Goal: Task Accomplishment & Management: Manage account settings

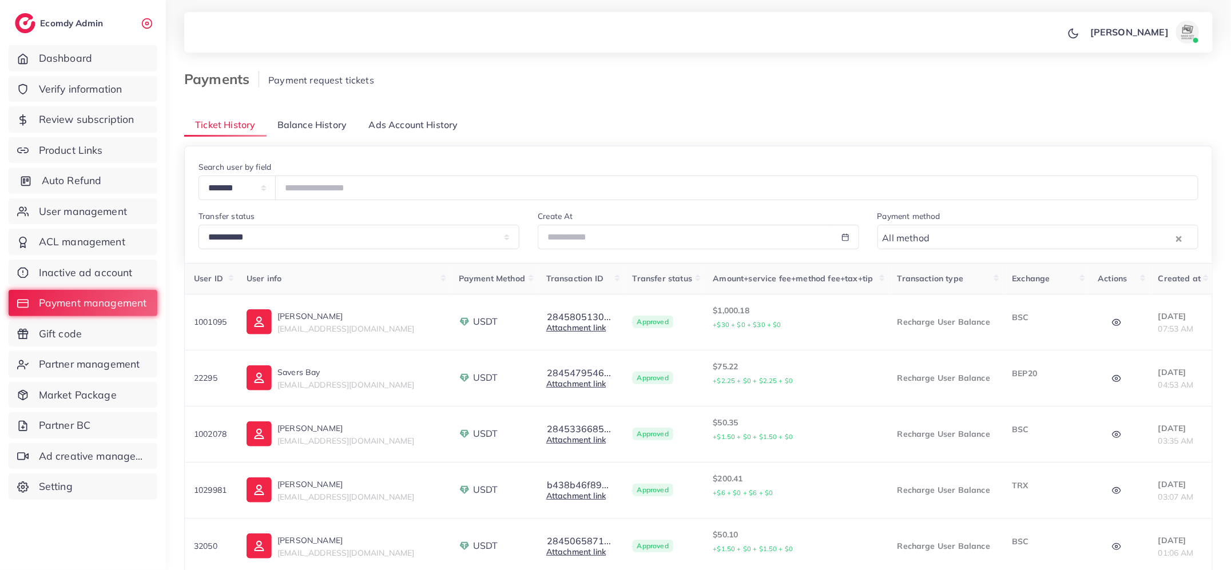
click at [101, 174] on span "Auto Refund" at bounding box center [72, 180] width 60 height 15
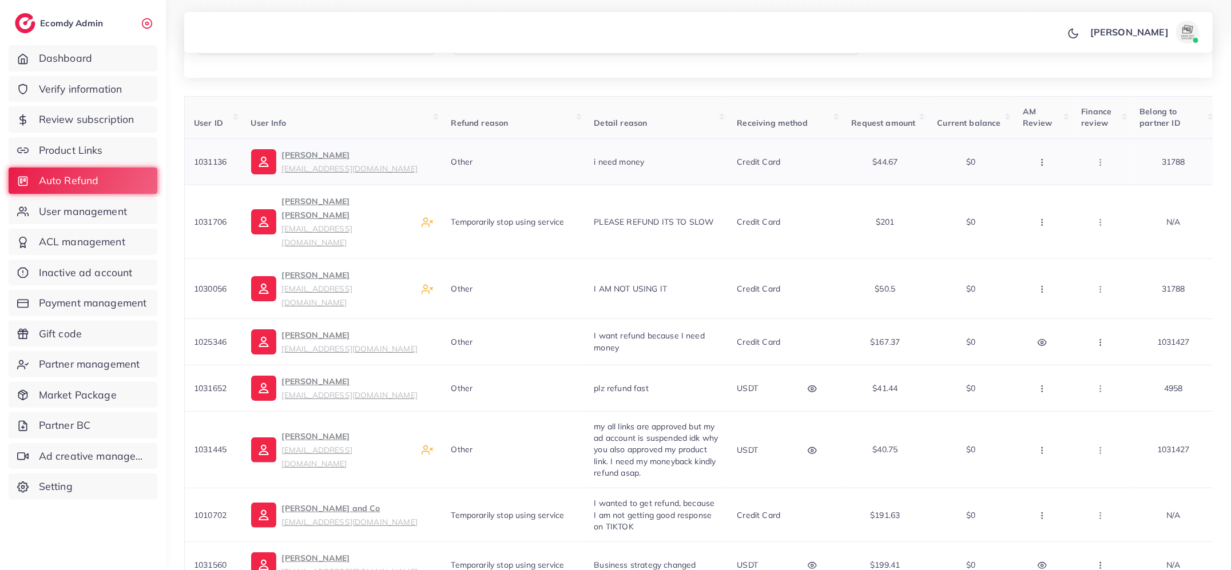
scroll to position [178, 0]
click at [1102, 336] on icon "button" at bounding box center [1100, 340] width 9 height 9
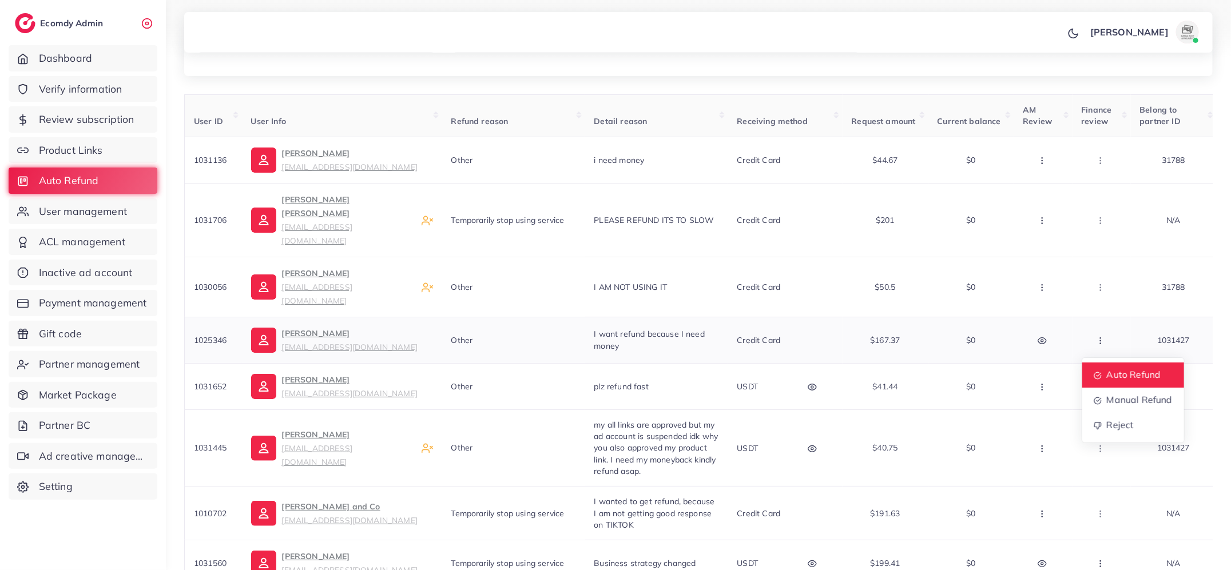
click at [1109, 363] on link "Auto Refund" at bounding box center [1133, 375] width 102 height 25
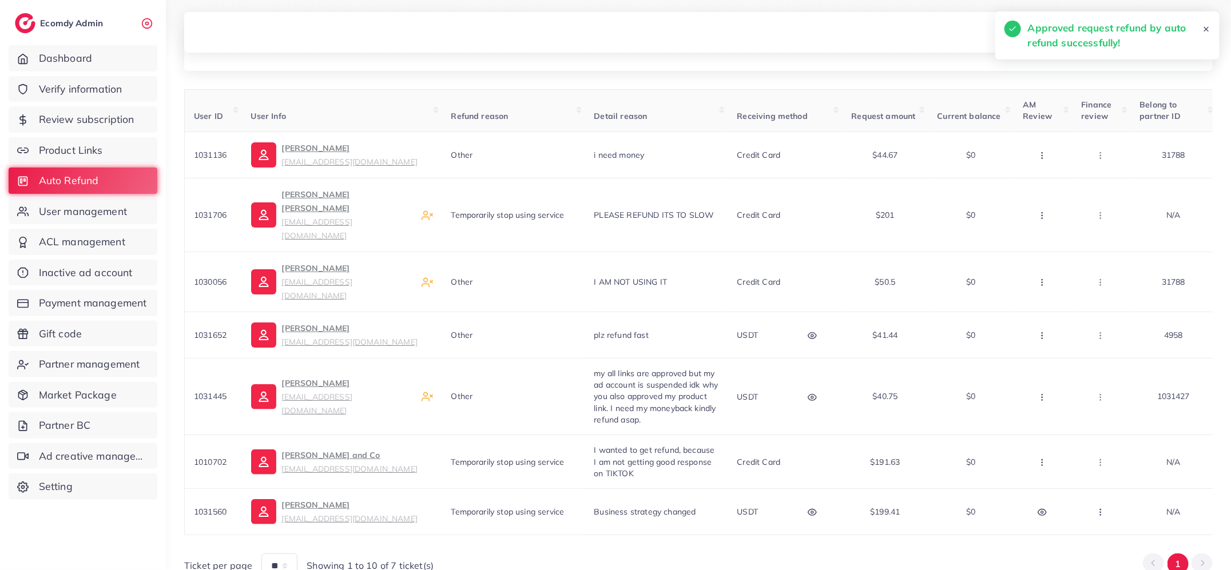
scroll to position [182, 0]
click at [130, 87] on link "Verify information" at bounding box center [83, 89] width 149 height 26
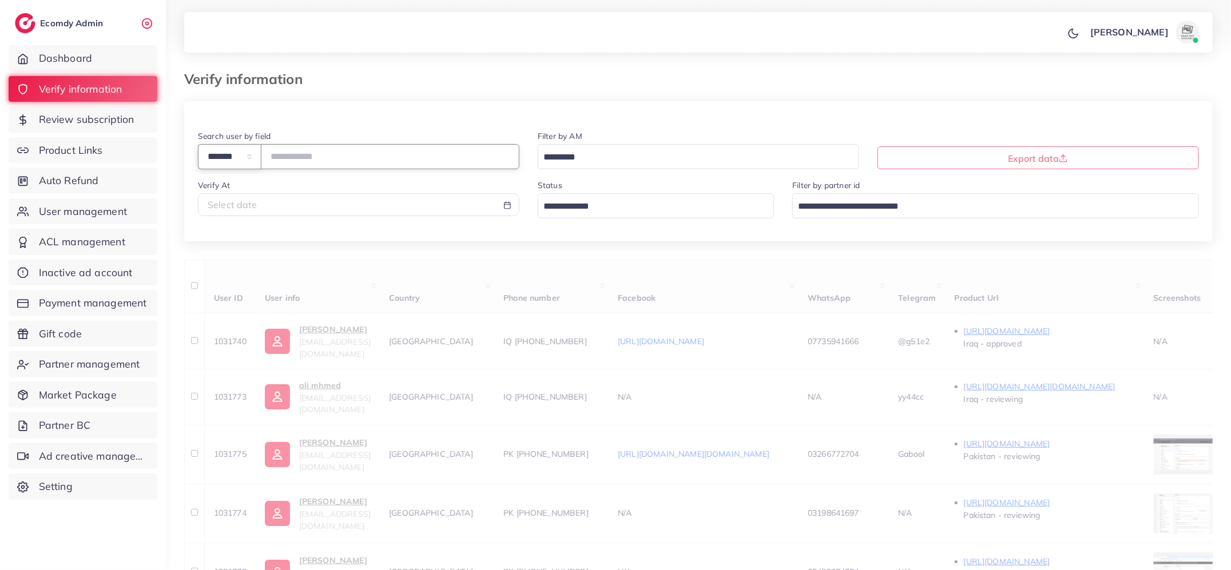
click at [244, 149] on select "**********" at bounding box center [230, 156] width 64 height 25
select select "*****"
click at [293, 153] on input "text" at bounding box center [390, 156] width 259 height 25
paste input "**********"
type input "**********"
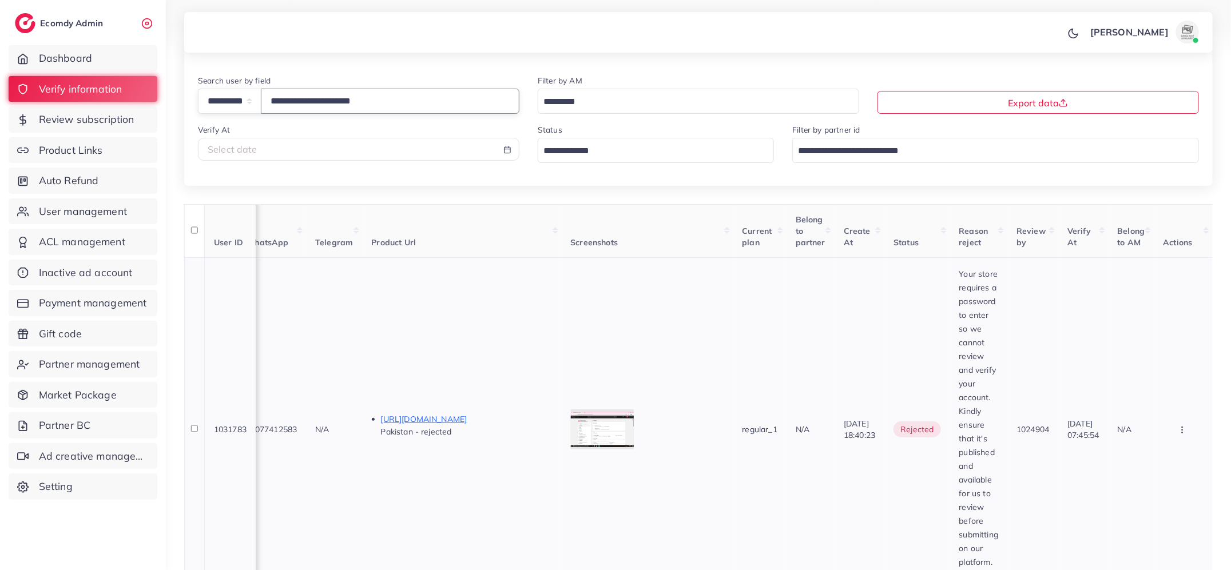
scroll to position [61, 0]
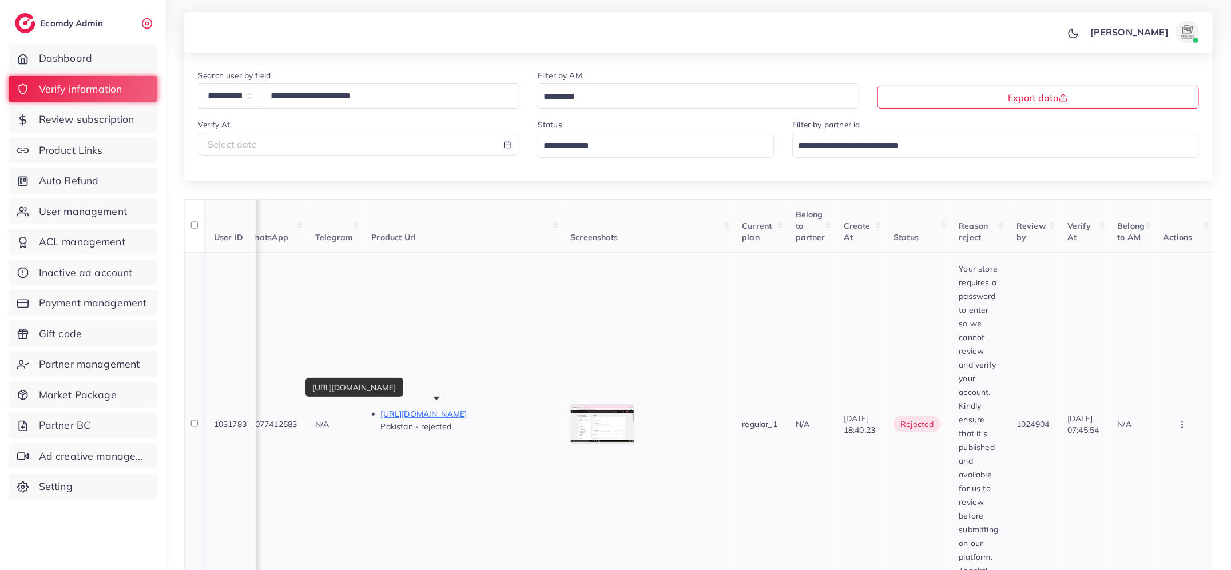
click at [463, 408] on p "[URL][DOMAIN_NAME]" at bounding box center [467, 414] width 172 height 14
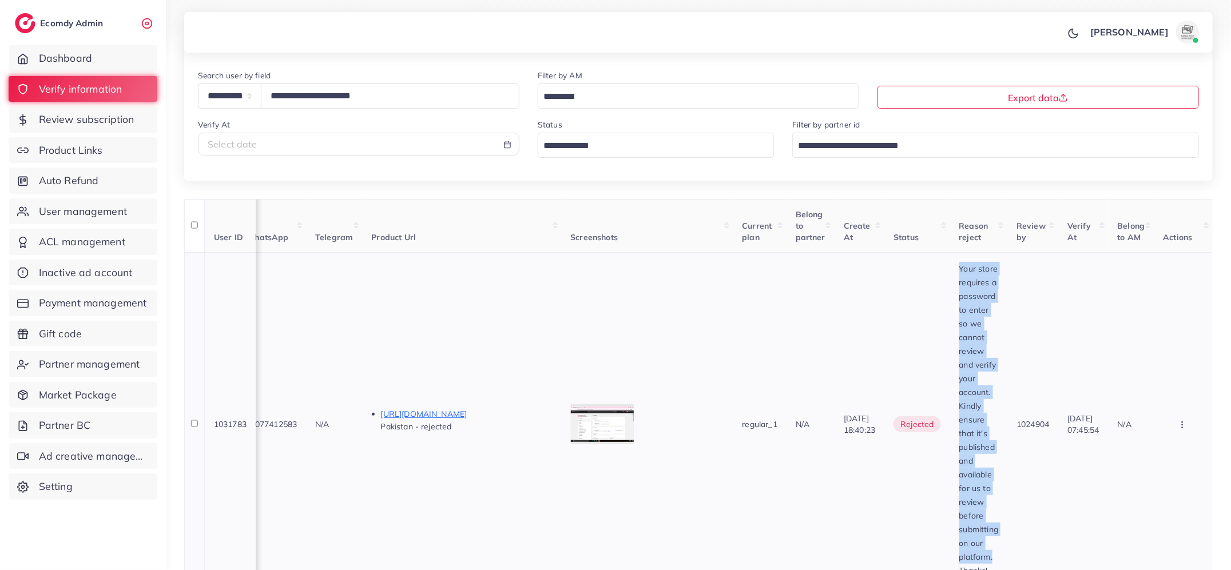
drag, startPoint x: 941, startPoint y: 273, endPoint x: 981, endPoint y: 549, distance: 278.6
click at [981, 549] on td "Your store requires a password to enter so we cannot review and verify your acc…" at bounding box center [979, 424] width 58 height 344
copy p "Your store requires a password to enter so we cannot review and verify your acc…"
click at [125, 212] on span "User management" at bounding box center [86, 211] width 88 height 15
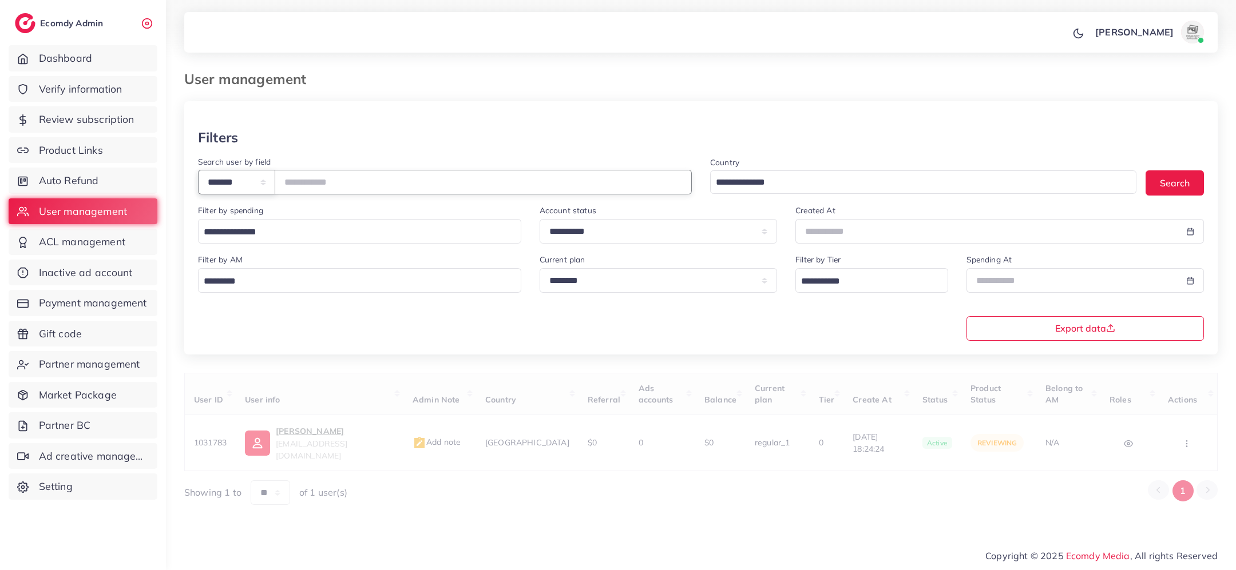
click at [263, 189] on select "**********" at bounding box center [236, 182] width 77 height 25
click at [320, 183] on input "number" at bounding box center [483, 182] width 417 height 25
paste input "*******"
type input "*******"
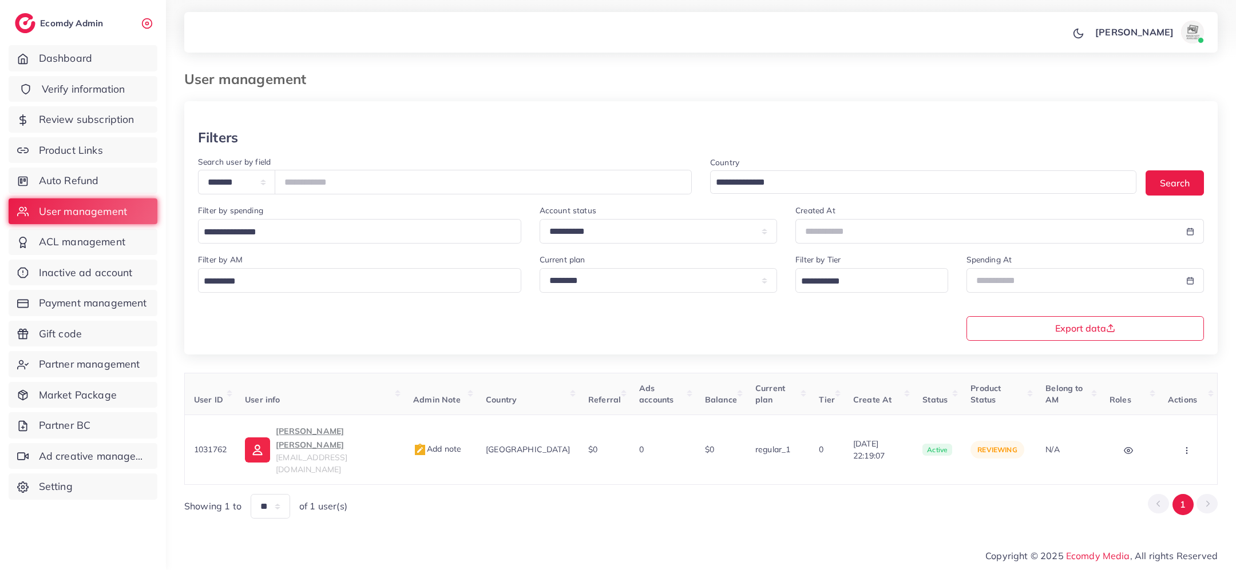
click at [105, 96] on span "Verify information" at bounding box center [84, 89] width 84 height 15
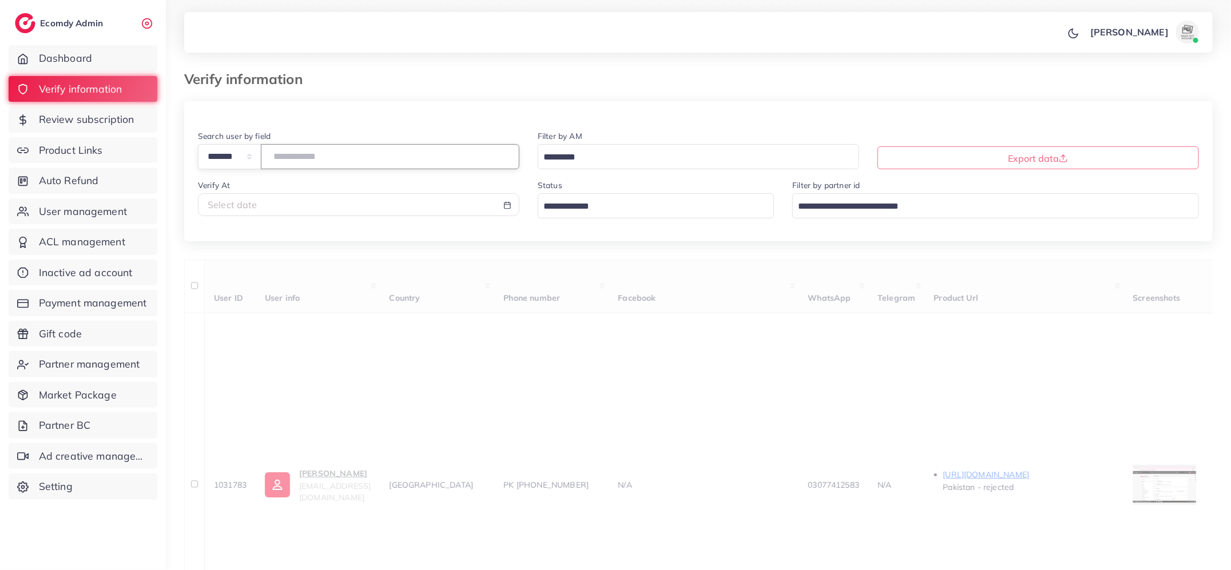
click at [329, 159] on input "number" at bounding box center [390, 156] width 259 height 25
paste input "*******"
type input "*******"
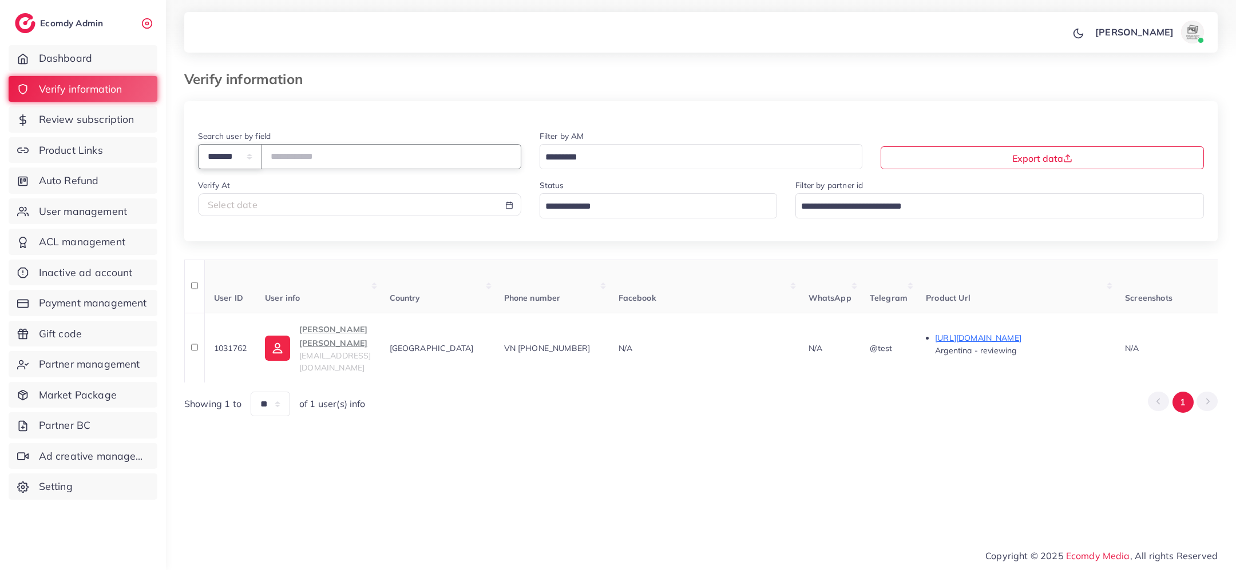
click at [250, 161] on select "**********" at bounding box center [230, 156] width 64 height 25
select select "*****"
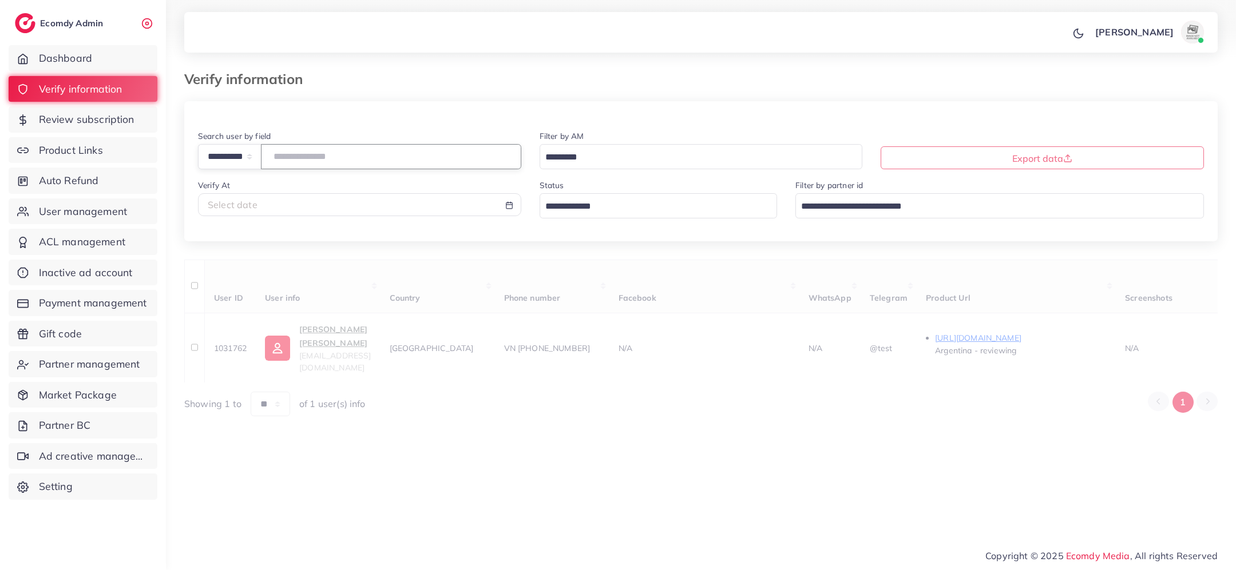
click at [317, 156] on input "text" at bounding box center [391, 156] width 260 height 25
paste input "**********"
type input "**********"
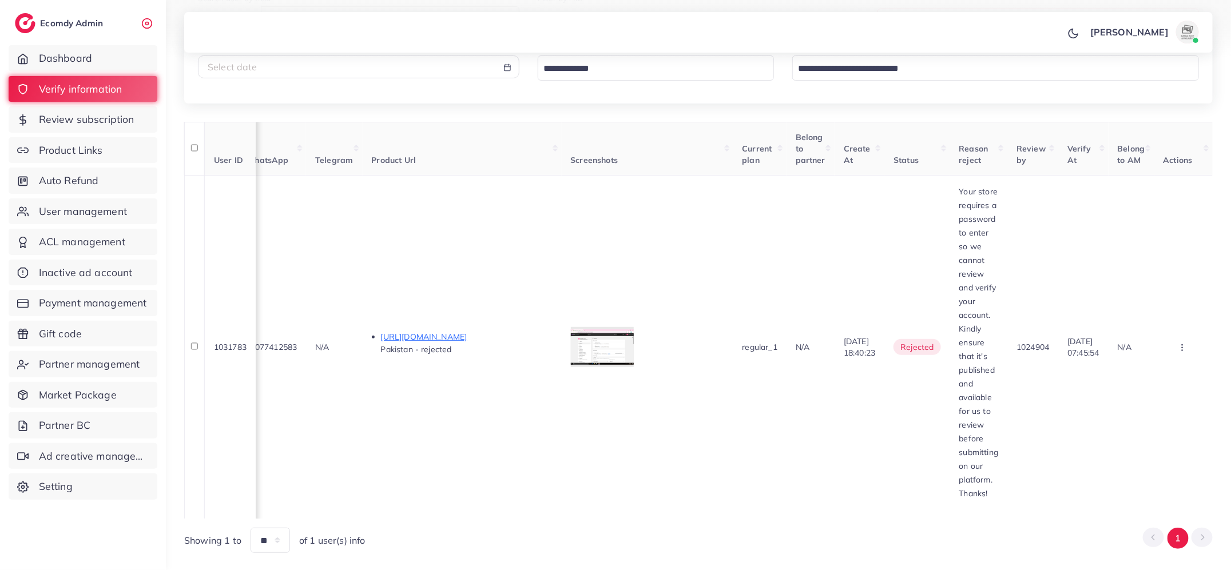
scroll to position [139, 0]
click at [481, 329] on p "[URL][DOMAIN_NAME]" at bounding box center [467, 336] width 172 height 14
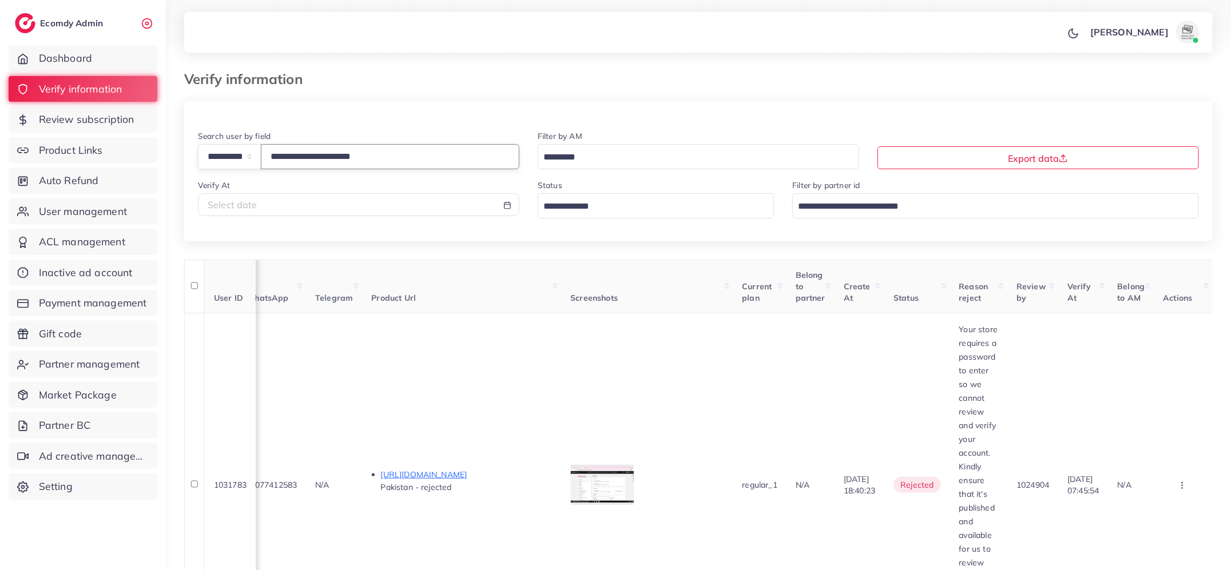
drag, startPoint x: 412, startPoint y: 160, endPoint x: 266, endPoint y: 160, distance: 146.5
click at [265, 160] on div "**********" at bounding box center [359, 156] width 322 height 25
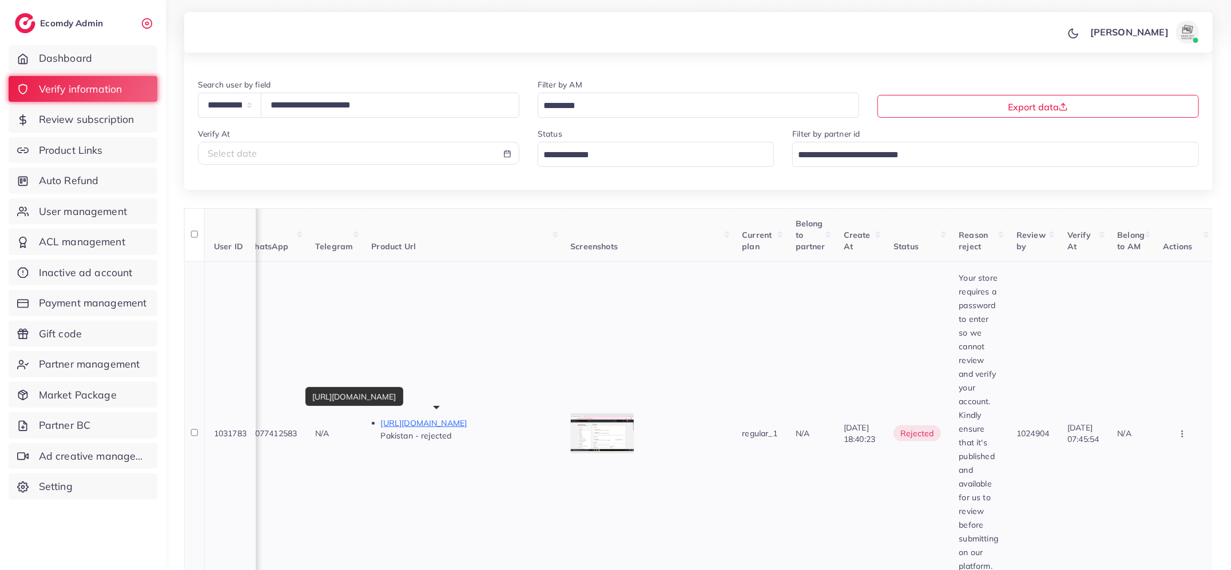
click at [430, 416] on p "[URL][DOMAIN_NAME]" at bounding box center [467, 423] width 172 height 14
click at [98, 307] on span "Payment management" at bounding box center [96, 303] width 108 height 15
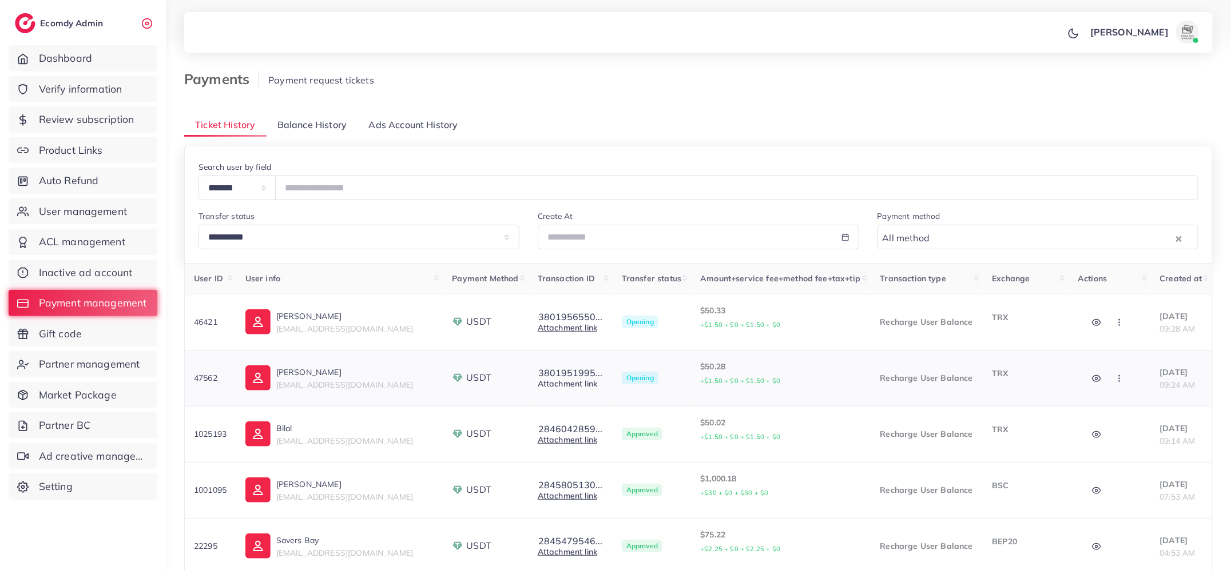
click at [538, 382] on link "Attachment link" at bounding box center [567, 384] width 59 height 10
click at [572, 373] on button "3801951995..." at bounding box center [570, 373] width 65 height 10
click at [558, 314] on button "3801956550..." at bounding box center [570, 317] width 65 height 10
click at [738, 347] on td "$50.33 +$1.50 + $0 + $1.50 + $0" at bounding box center [781, 322] width 180 height 56
click at [568, 382] on link "Attachment link" at bounding box center [567, 384] width 59 height 10
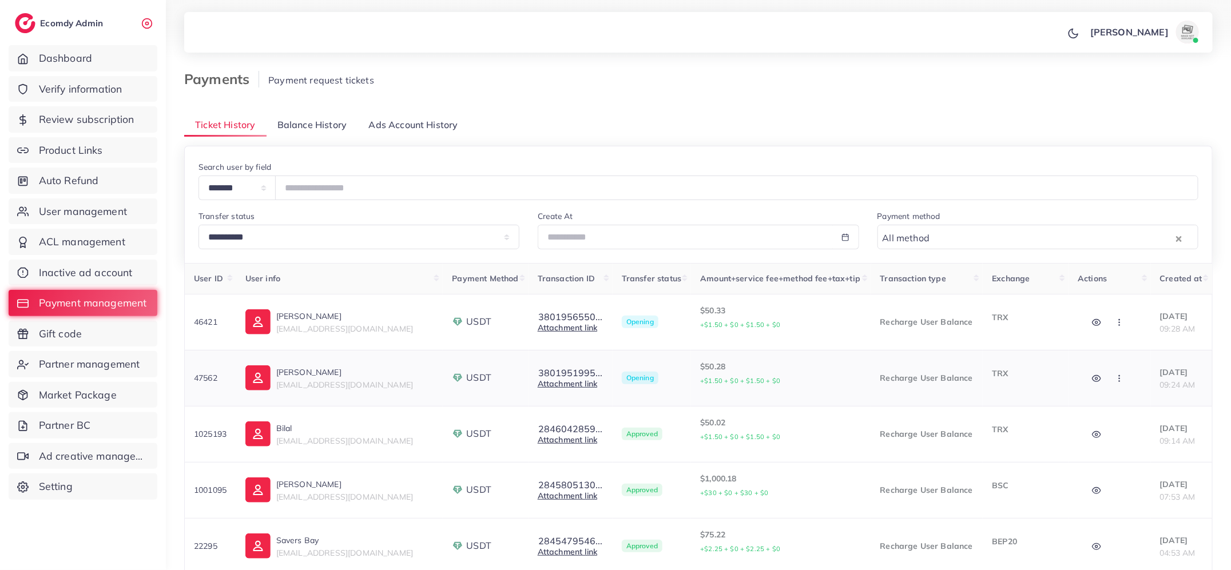
click at [1092, 379] on icon "button" at bounding box center [1096, 378] width 9 height 9
click at [1026, 379] on p "TRX" at bounding box center [1026, 374] width 68 height 14
click at [547, 368] on button "3801951995..." at bounding box center [570, 373] width 65 height 10
click at [1115, 378] on icon "button" at bounding box center [1119, 378] width 9 height 9
click at [1116, 436] on link "Reject" at bounding box center [1146, 438] width 90 height 25
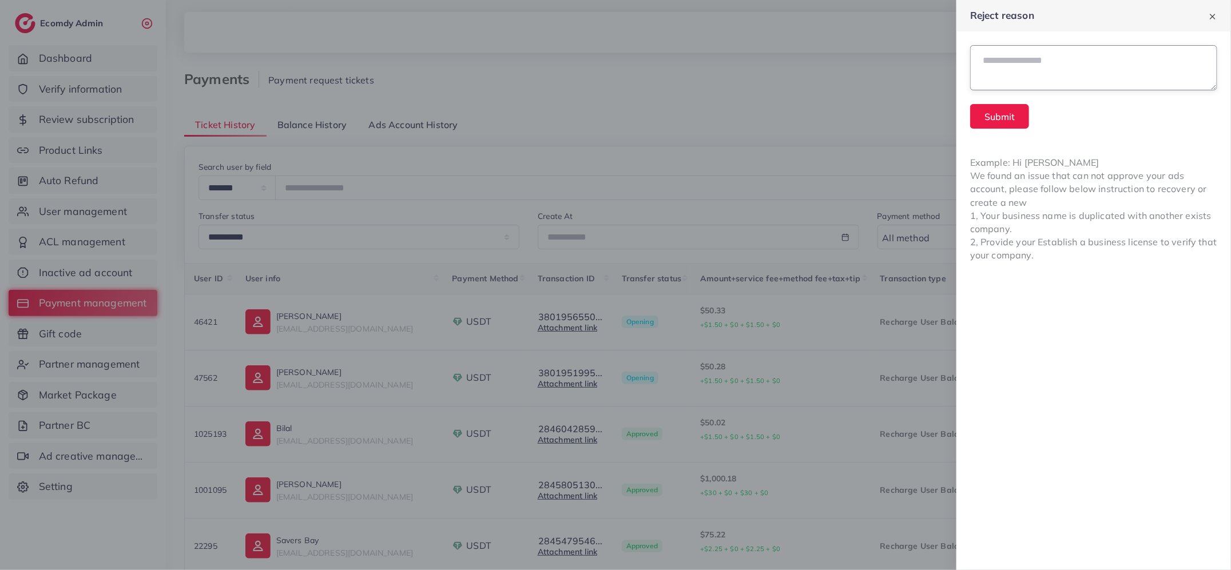
click at [1063, 71] on textarea at bounding box center [1093, 67] width 247 height 45
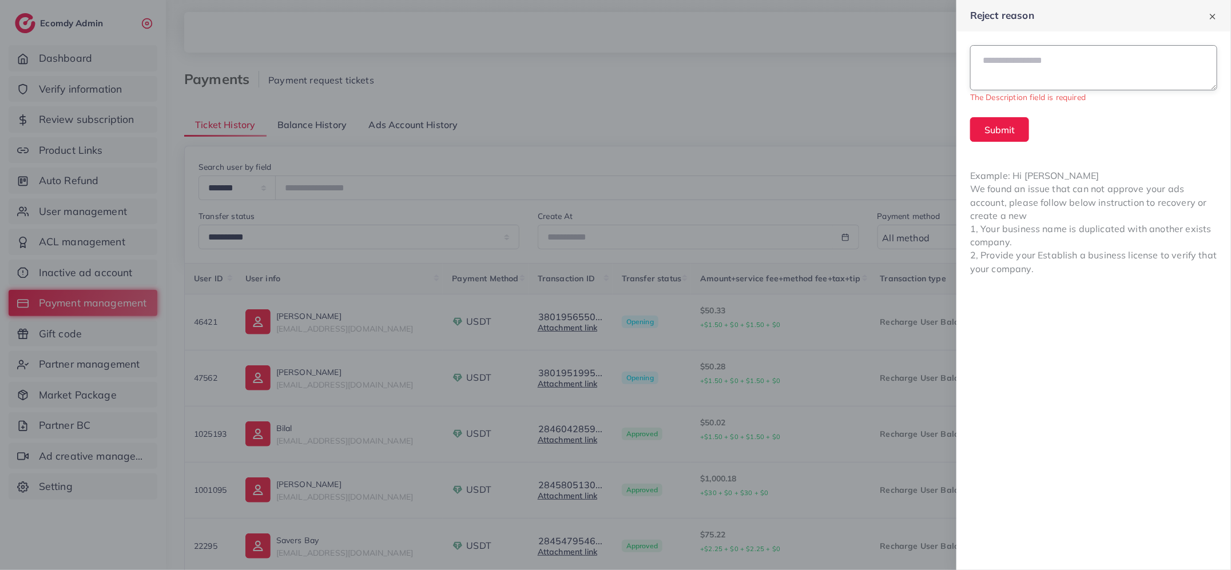
click at [994, 77] on textarea at bounding box center [1093, 67] width 247 height 45
paste textarea "**********"
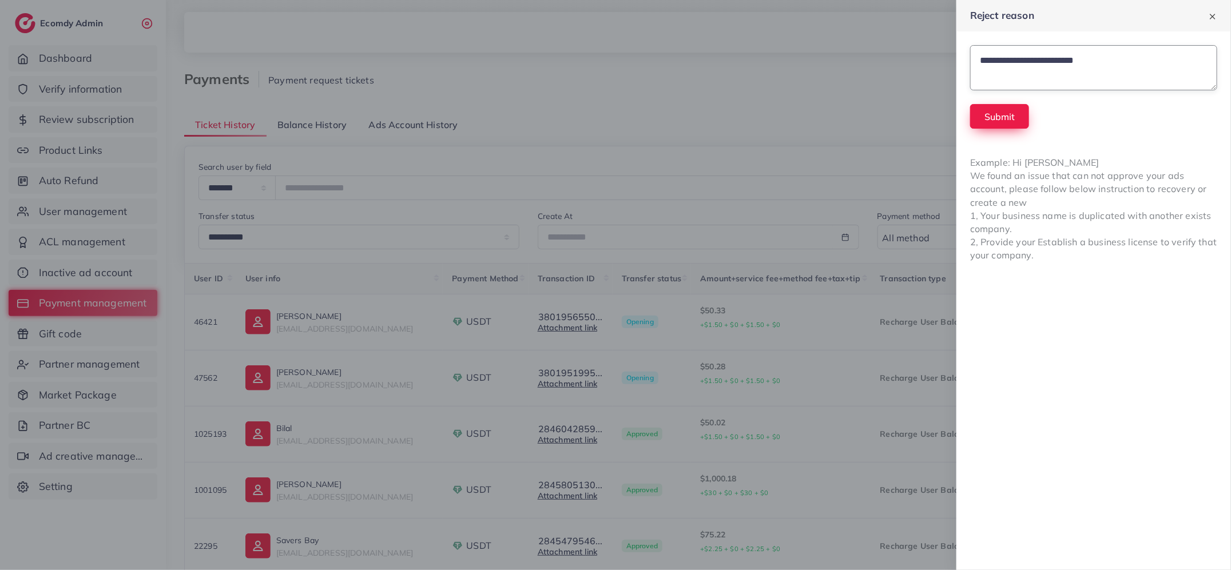
type textarea "**********"
click at [993, 114] on button "Submit" at bounding box center [999, 116] width 59 height 25
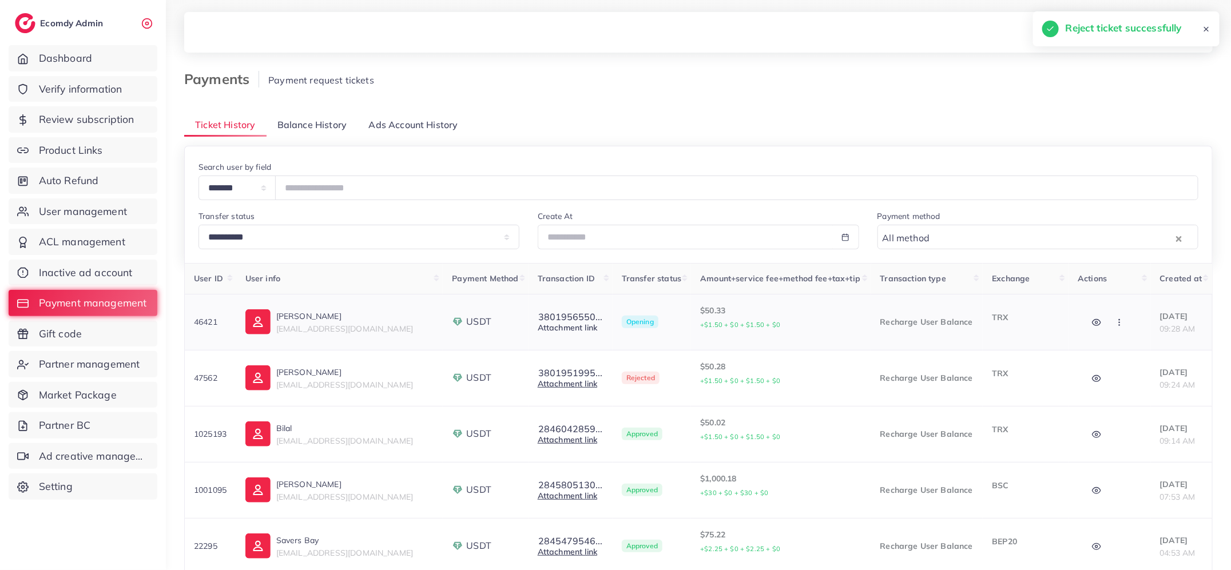
click at [568, 332] on link "Attachment link" at bounding box center [567, 328] width 59 height 10
click at [557, 317] on button "3801956550..." at bounding box center [570, 317] width 65 height 10
click at [1096, 323] on circle "button" at bounding box center [1097, 323] width 2 height 2
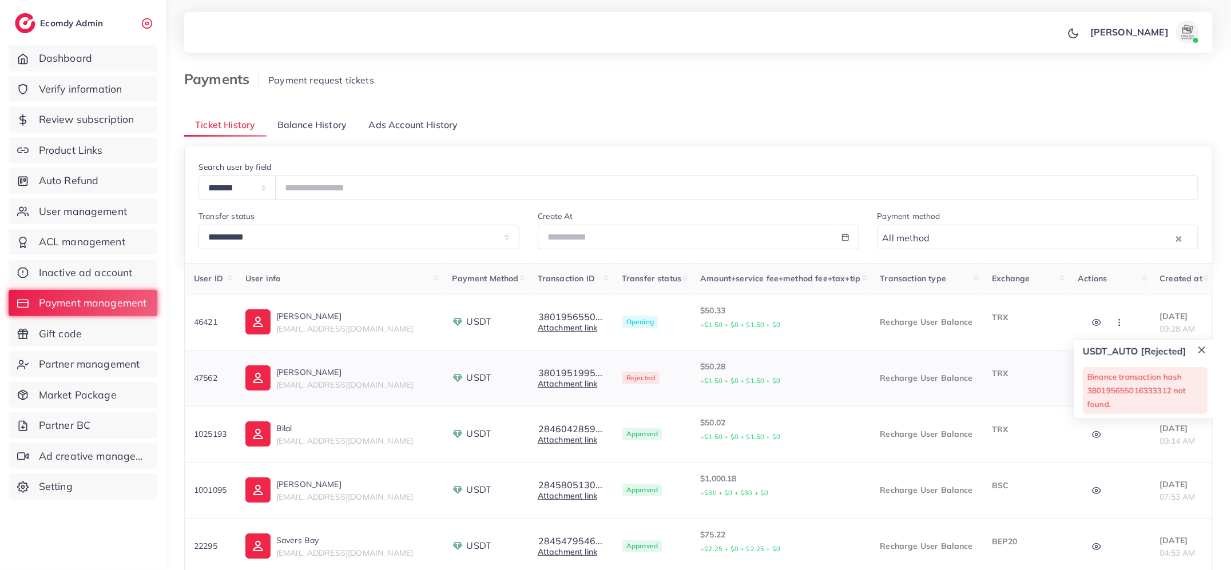
click at [1042, 376] on p "TRX" at bounding box center [1026, 374] width 68 height 14
click at [1096, 380] on circle "button" at bounding box center [1097, 379] width 2 height 2
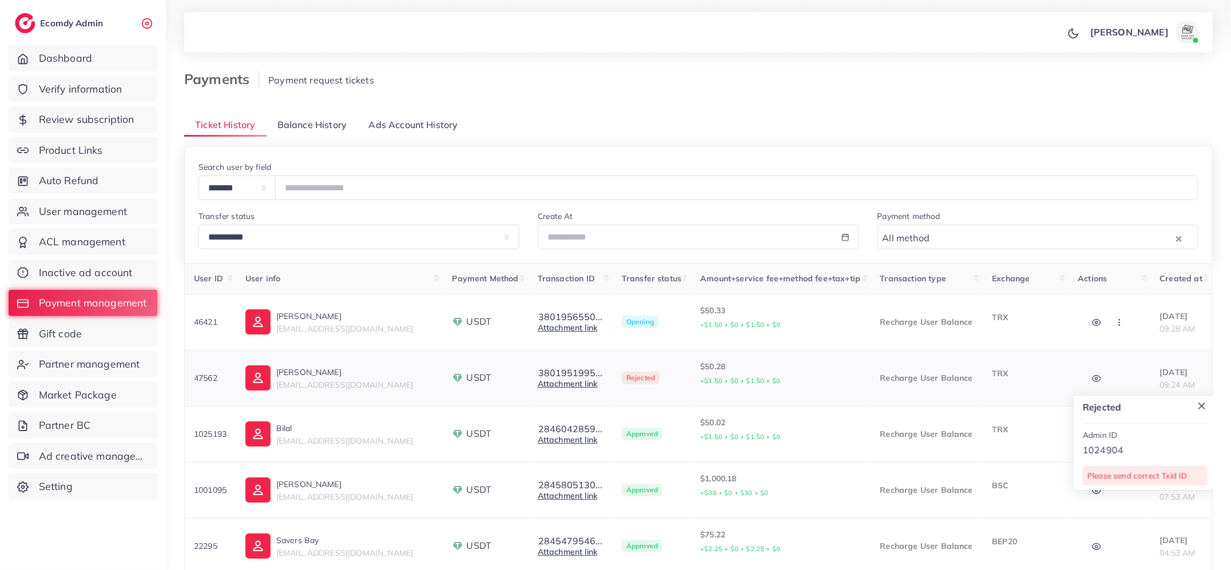
click at [1005, 375] on p "TRX" at bounding box center [1026, 374] width 68 height 14
click at [566, 372] on button "3801951995..." at bounding box center [570, 373] width 65 height 10
click at [1115, 322] on icon "button" at bounding box center [1119, 322] width 9 height 9
click at [1126, 378] on span "Reject" at bounding box center [1139, 381] width 27 height 11
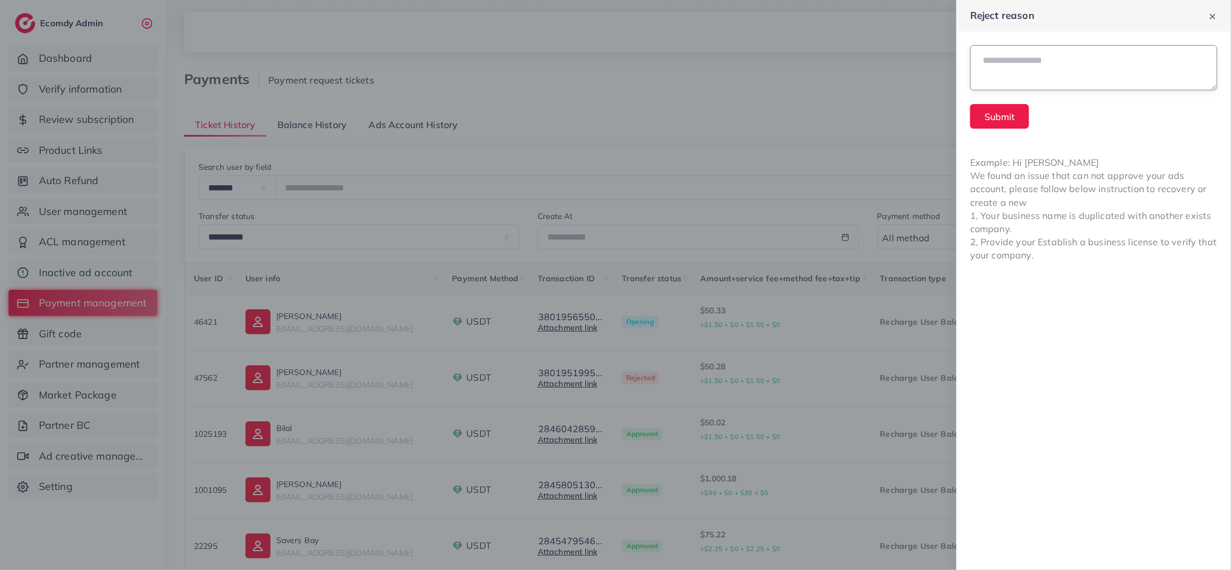
click at [1053, 59] on textarea at bounding box center [1093, 67] width 247 height 45
paste textarea "**********"
type textarea "**********"
click at [1003, 114] on button "Submit" at bounding box center [999, 116] width 59 height 25
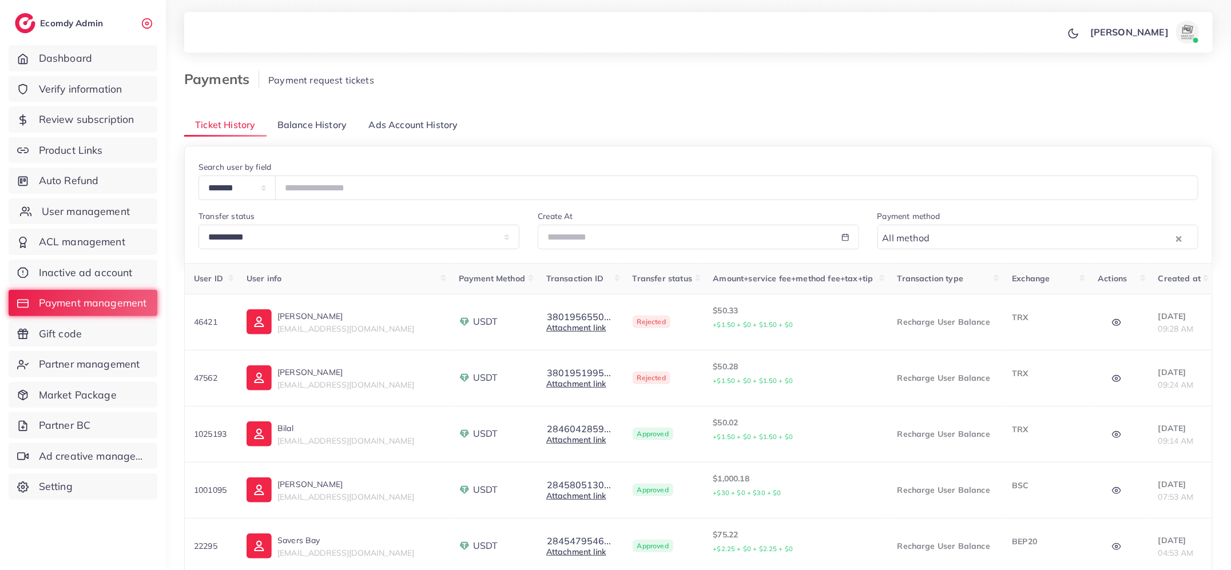
click at [96, 217] on span "User management" at bounding box center [86, 211] width 88 height 15
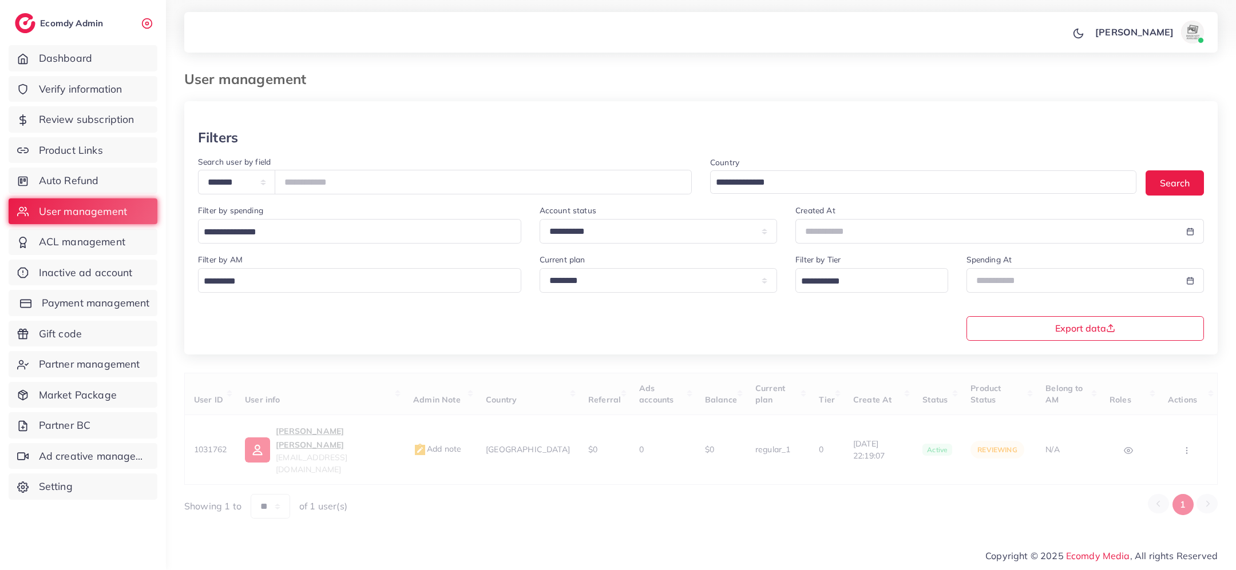
click at [94, 311] on link "Payment management" at bounding box center [83, 303] width 149 height 26
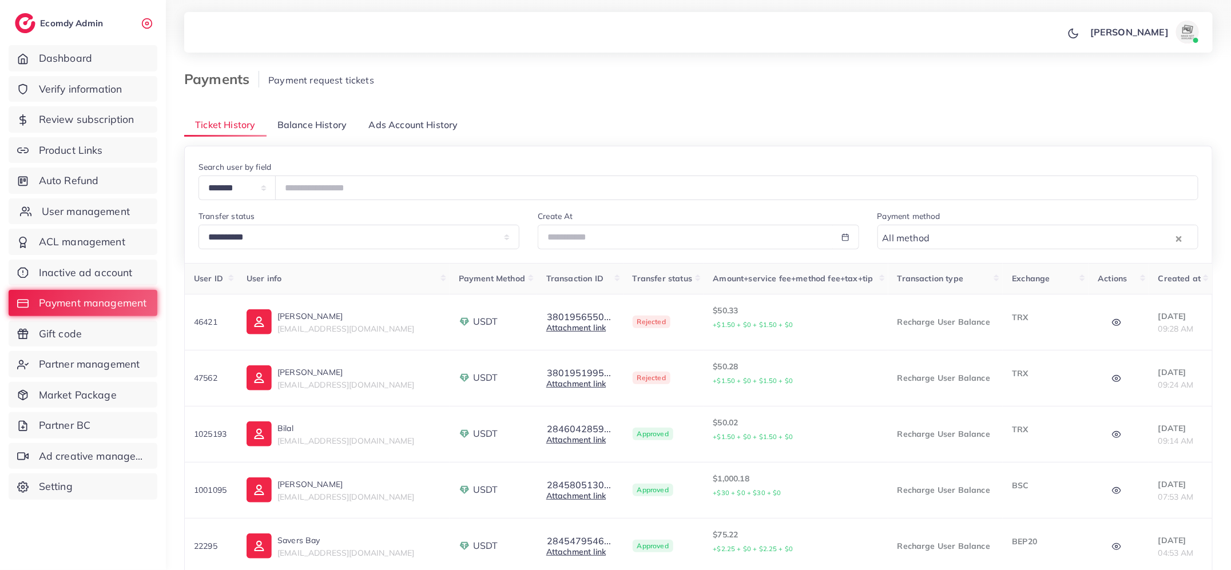
click at [95, 207] on span "User management" at bounding box center [86, 211] width 88 height 15
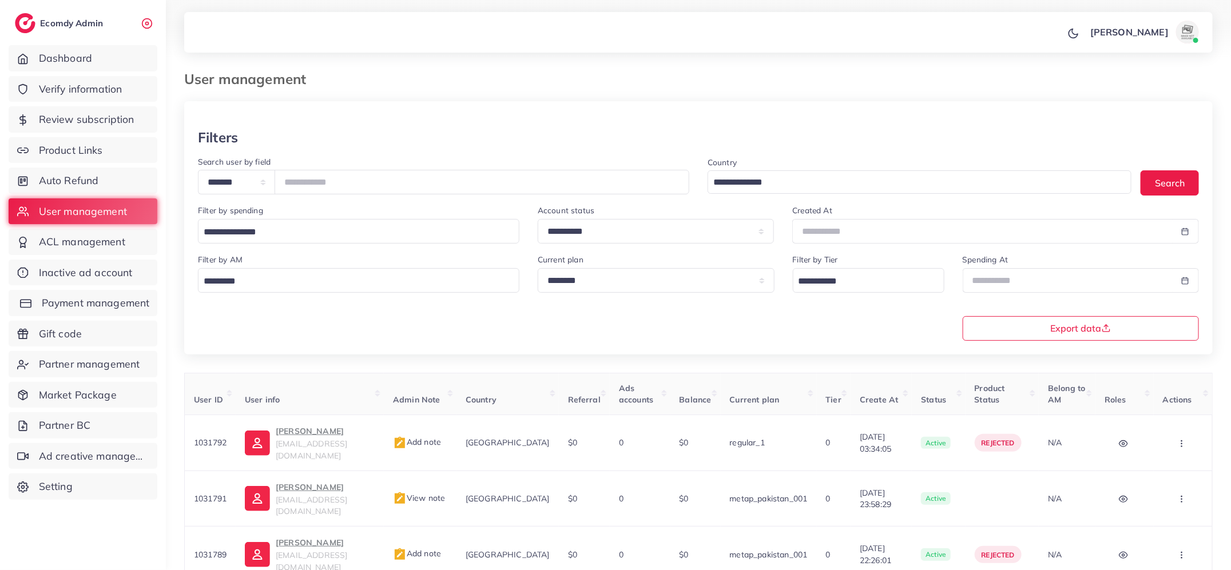
click at [31, 296] on link "Payment management" at bounding box center [83, 303] width 149 height 26
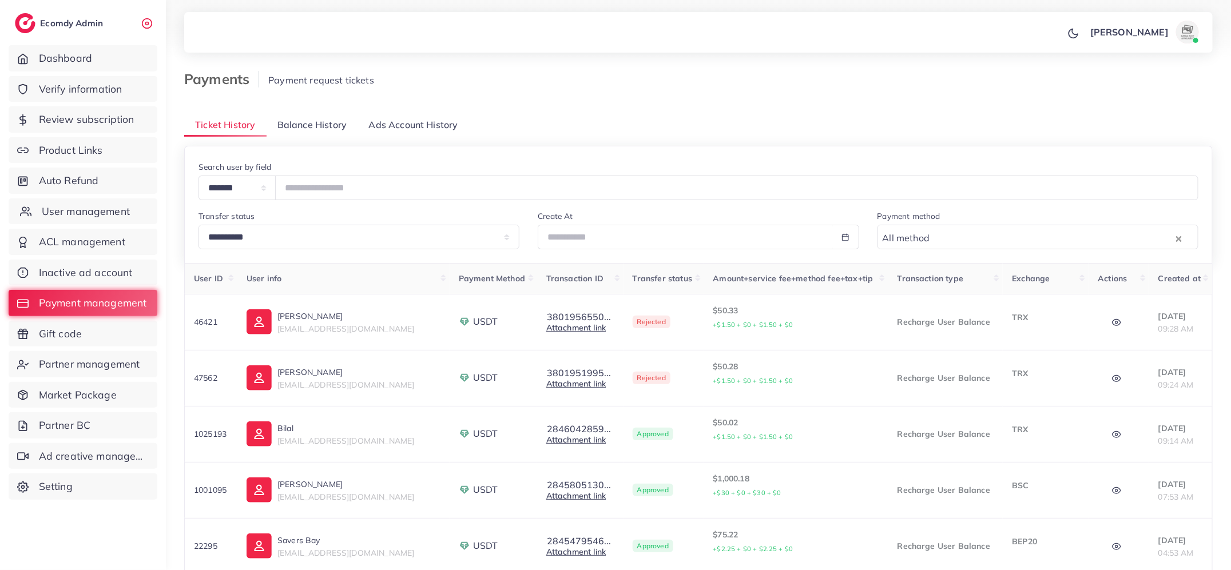
click at [51, 217] on span "User management" at bounding box center [86, 211] width 88 height 15
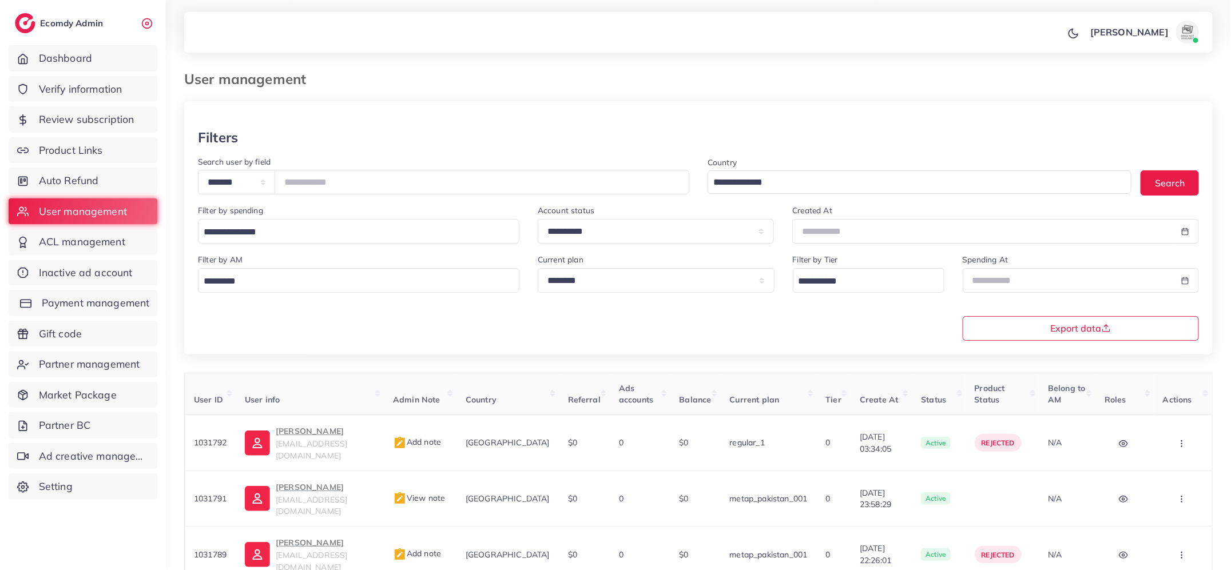
click at [121, 296] on span "Payment management" at bounding box center [96, 303] width 108 height 15
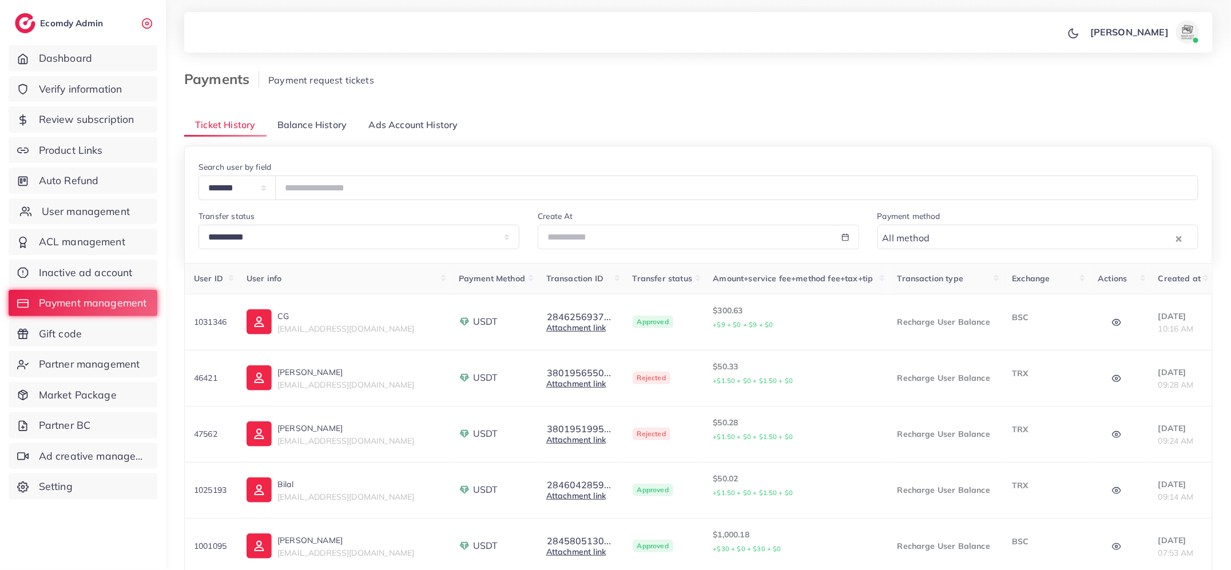
click at [84, 216] on span "User management" at bounding box center [86, 211] width 88 height 15
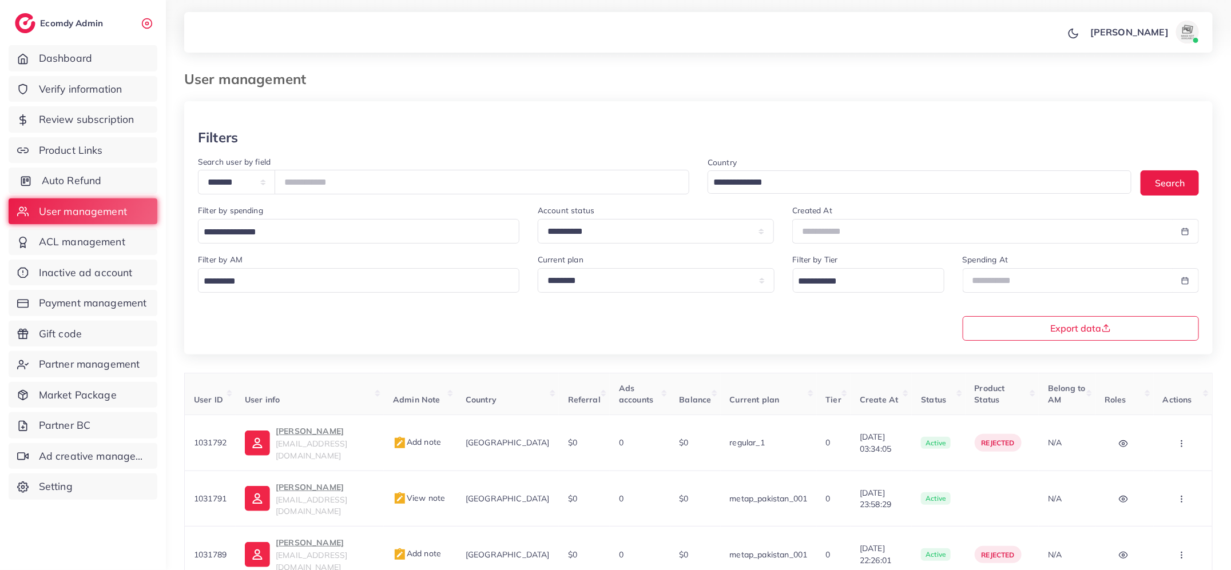
click at [70, 180] on span "Auto Refund" at bounding box center [72, 180] width 60 height 15
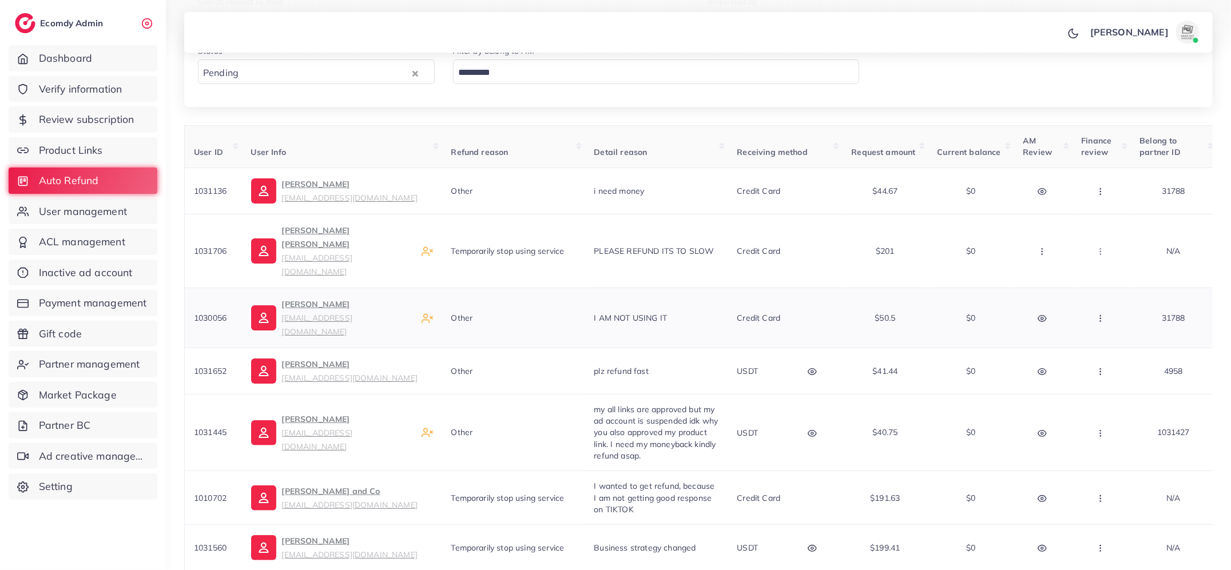
scroll to position [148, 0]
click at [1098, 494] on icon "button" at bounding box center [1100, 498] width 9 height 9
click at [1102, 400] on link "Auto Refund" at bounding box center [1133, 412] width 102 height 25
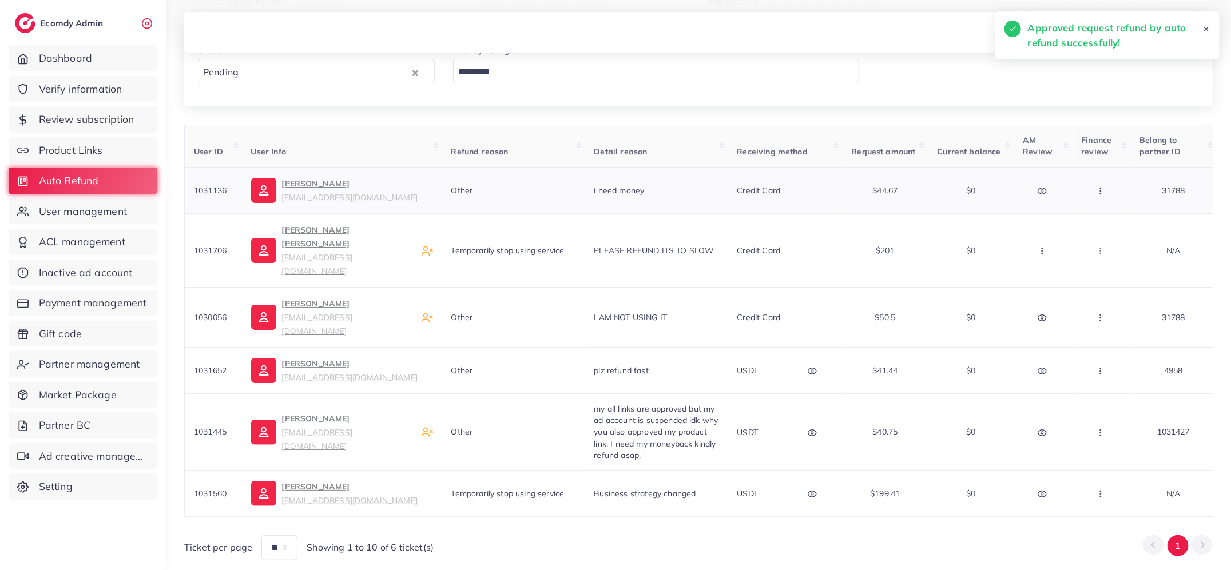
click at [1099, 190] on icon "button" at bounding box center [1100, 191] width 9 height 9
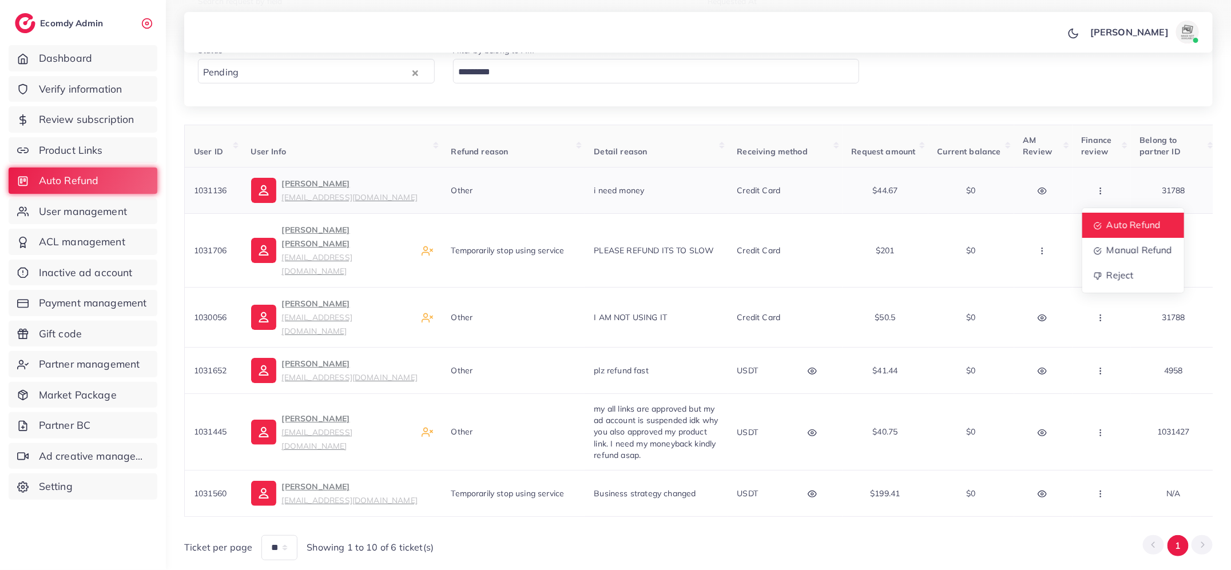
click at [1105, 217] on link "Auto Refund" at bounding box center [1133, 225] width 102 height 25
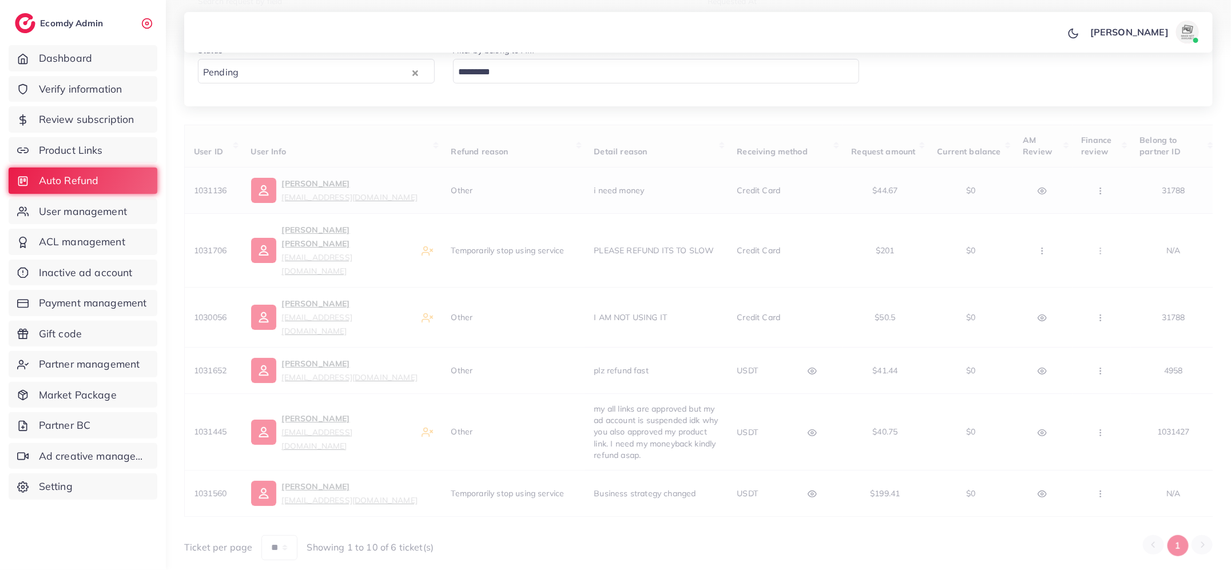
scroll to position [105, 0]
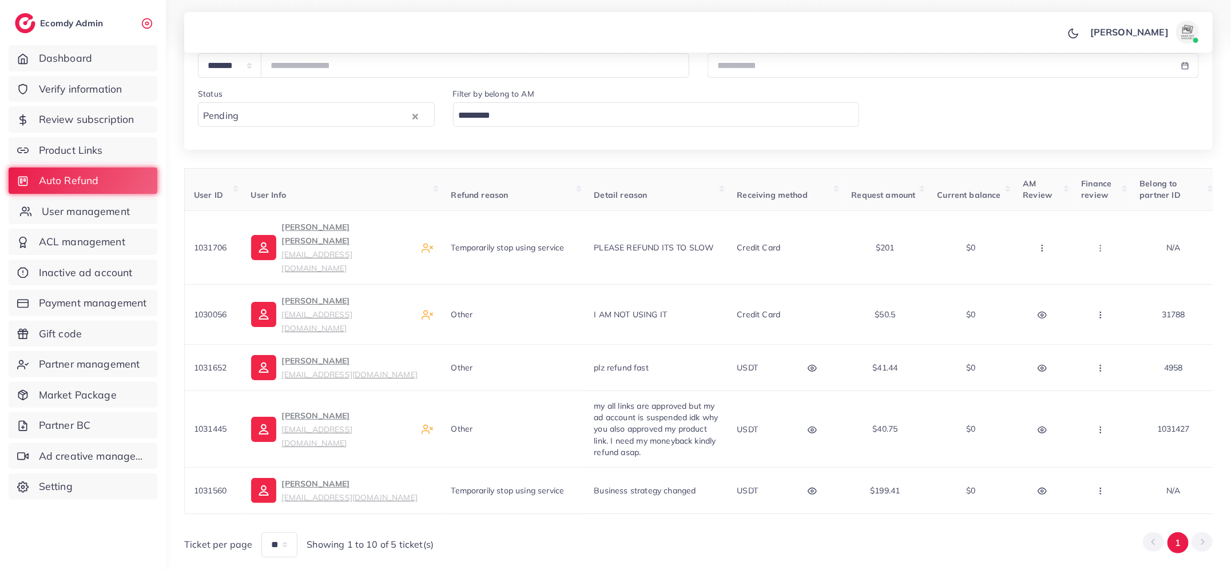
click at [110, 207] on span "User management" at bounding box center [86, 211] width 88 height 15
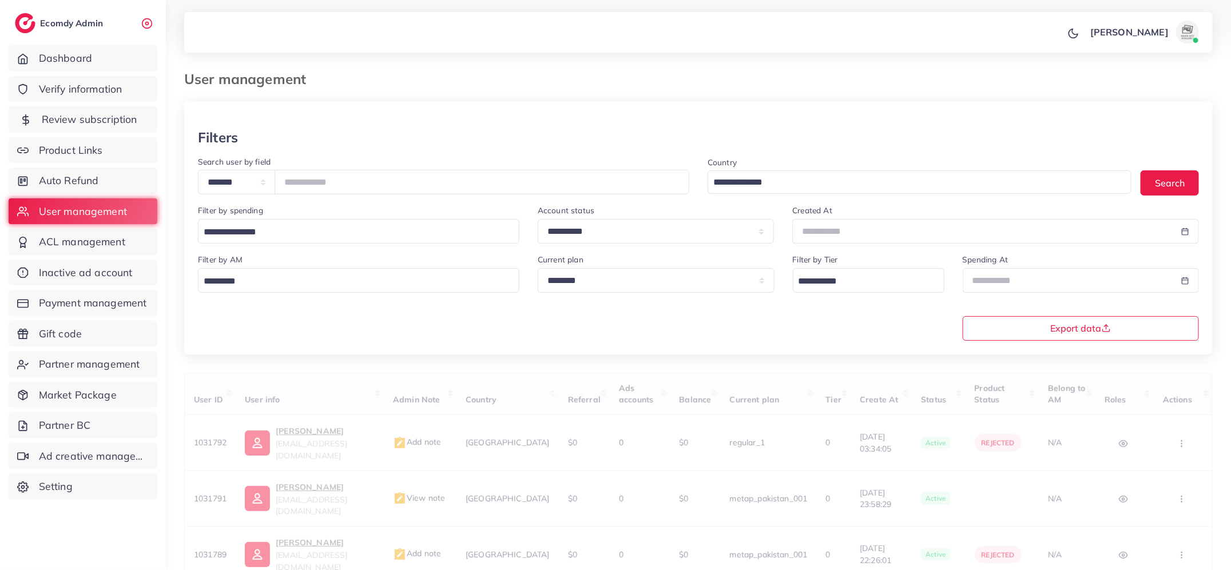
click at [87, 117] on span "Review subscription" at bounding box center [90, 119] width 96 height 15
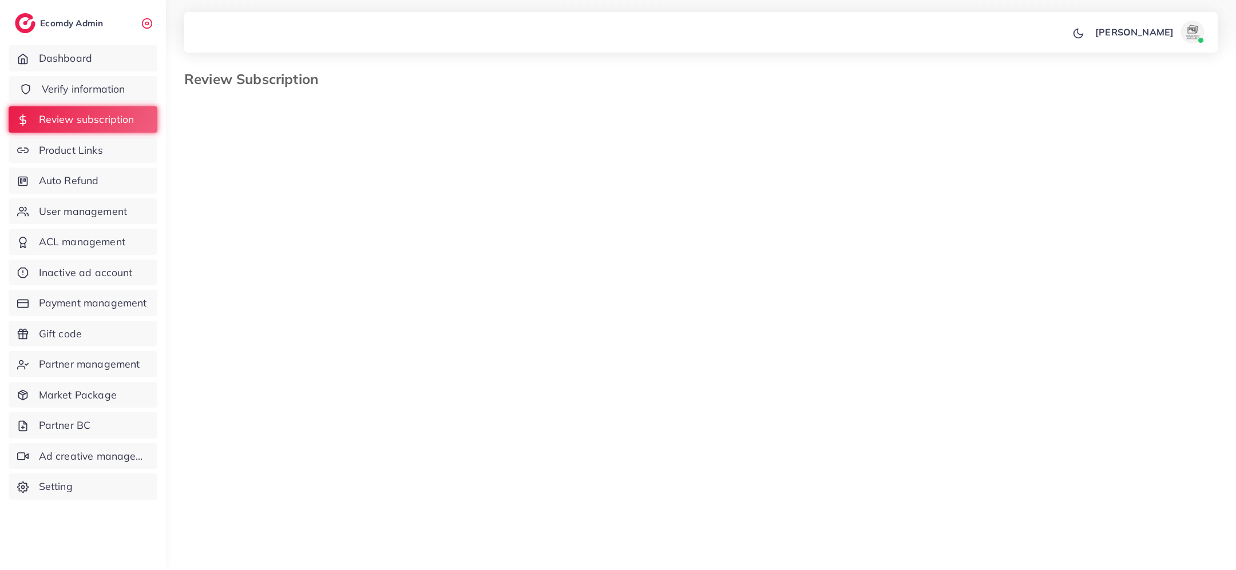
select select "*******"
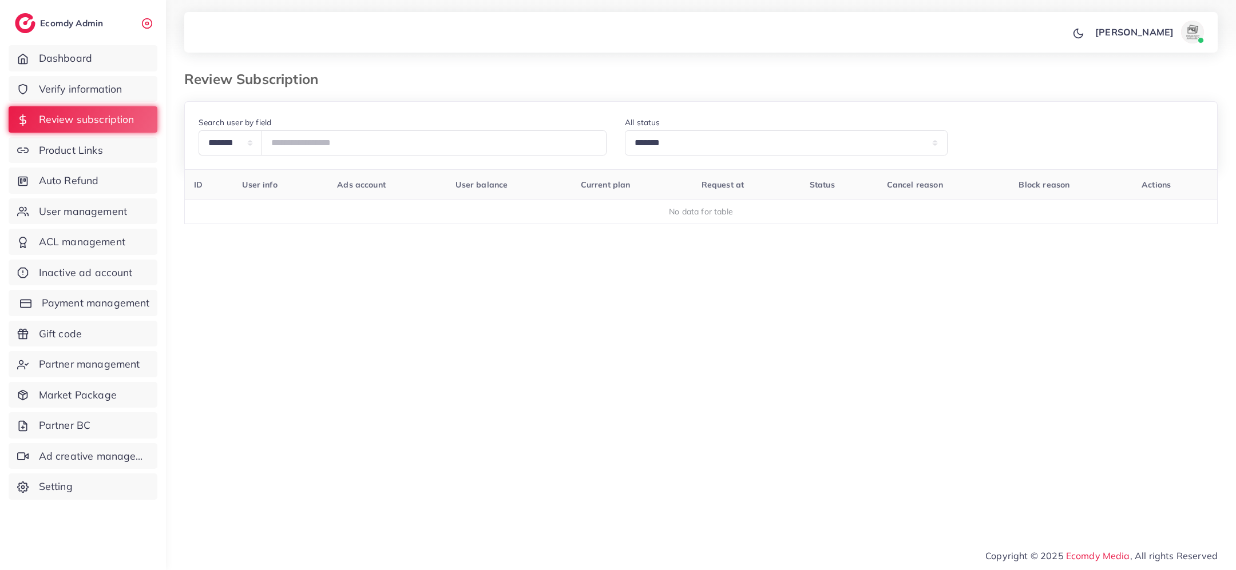
click at [97, 293] on link "Payment management" at bounding box center [83, 303] width 149 height 26
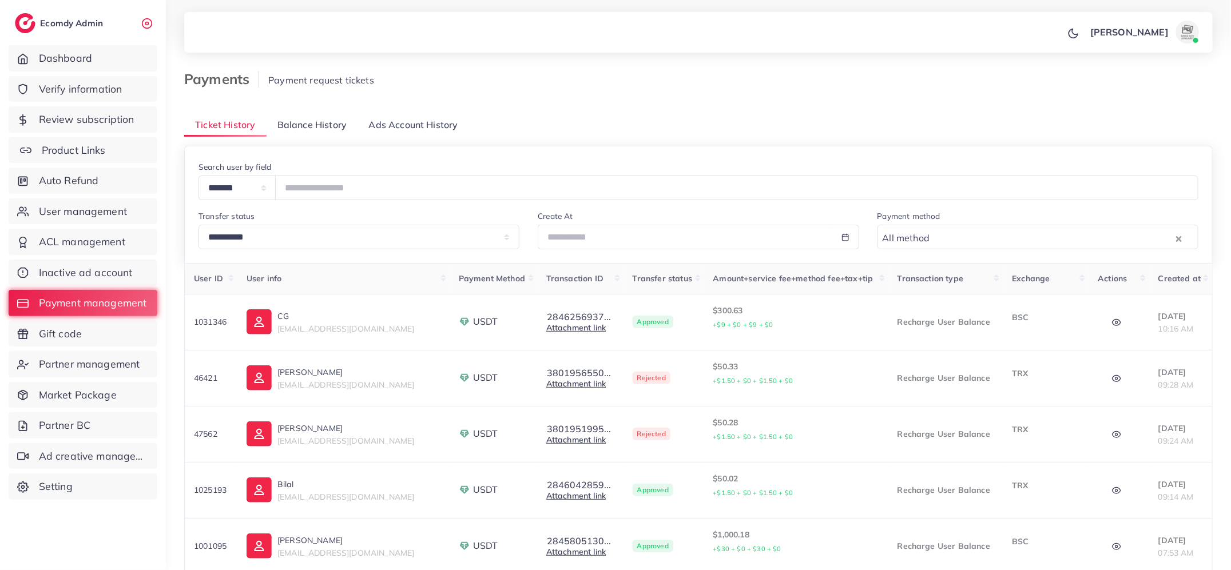
click at [74, 152] on span "Product Links" at bounding box center [74, 150] width 64 height 15
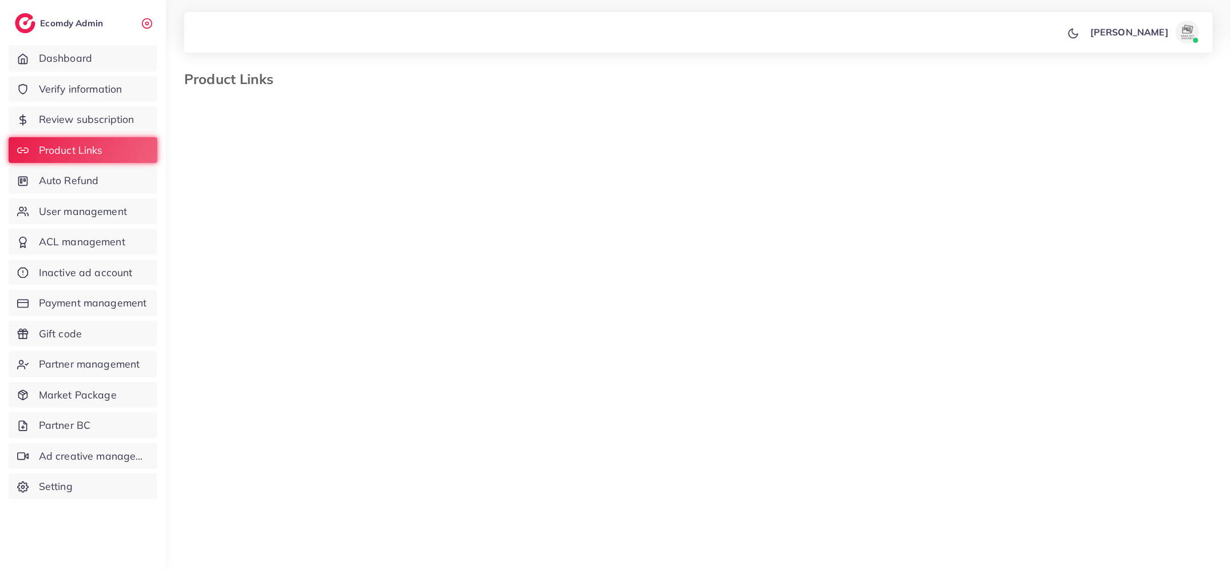
select select "*********"
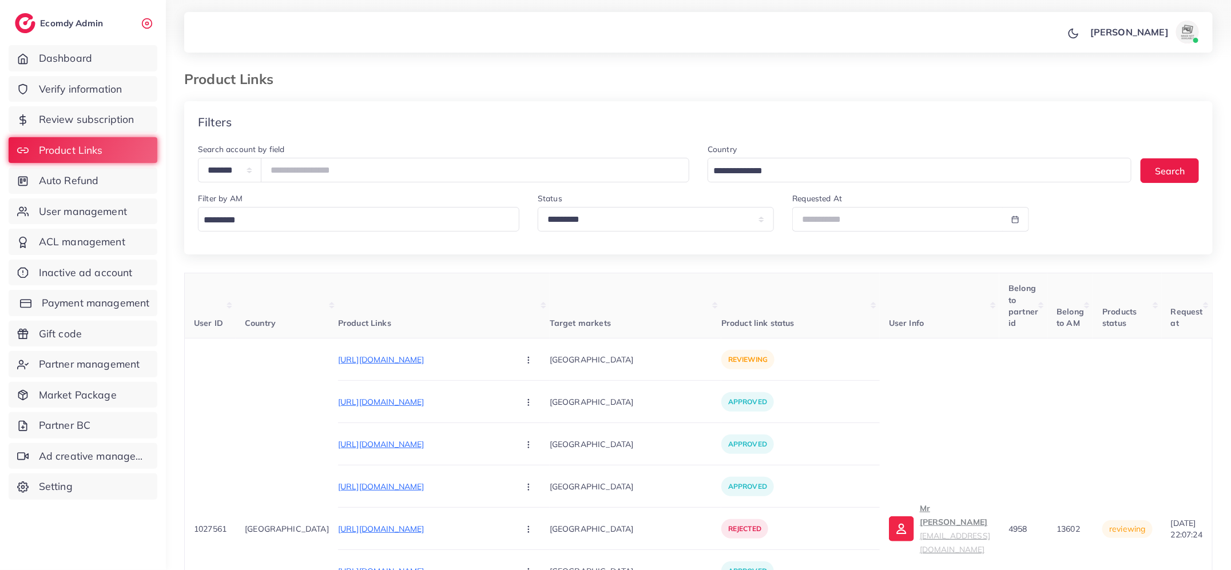
click at [100, 308] on span "Payment management" at bounding box center [96, 303] width 108 height 15
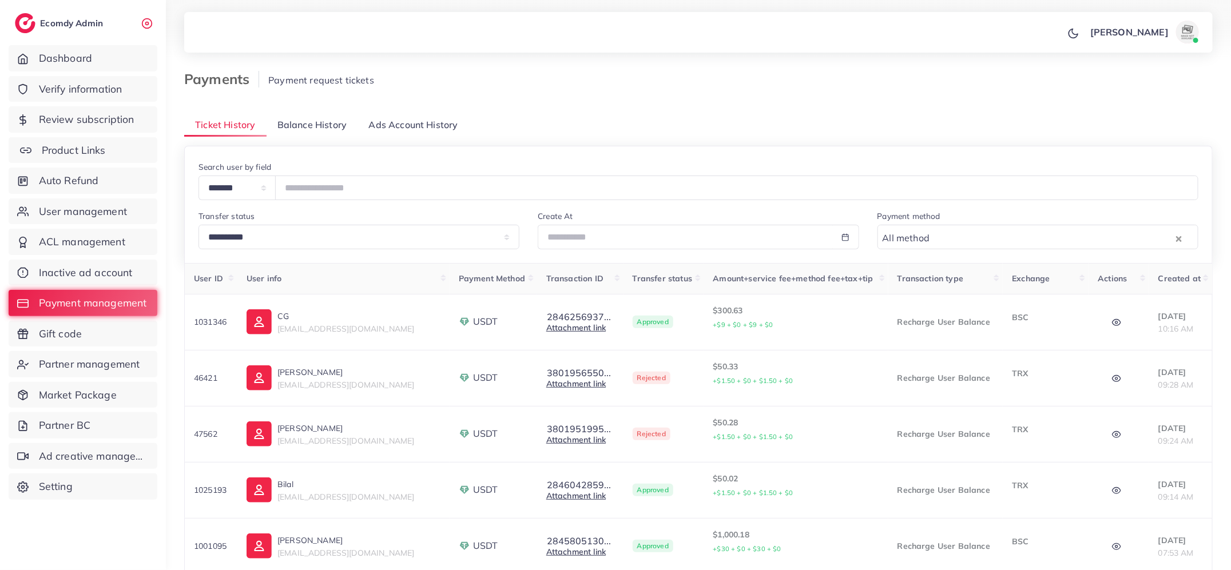
click at [82, 156] on span "Product Links" at bounding box center [74, 150] width 64 height 15
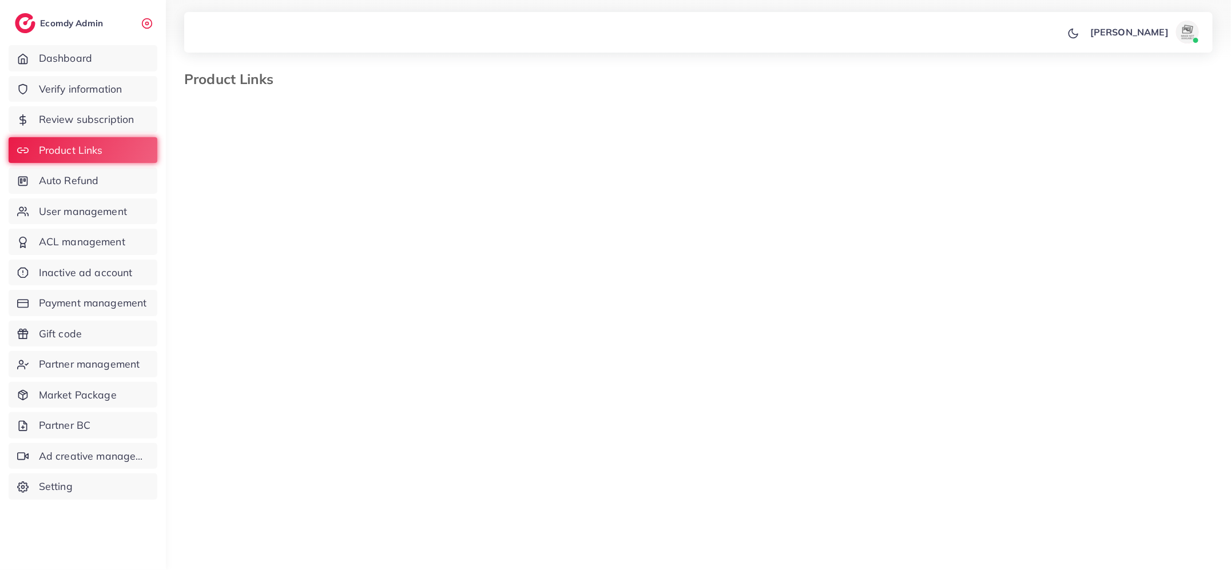
select select "*********"
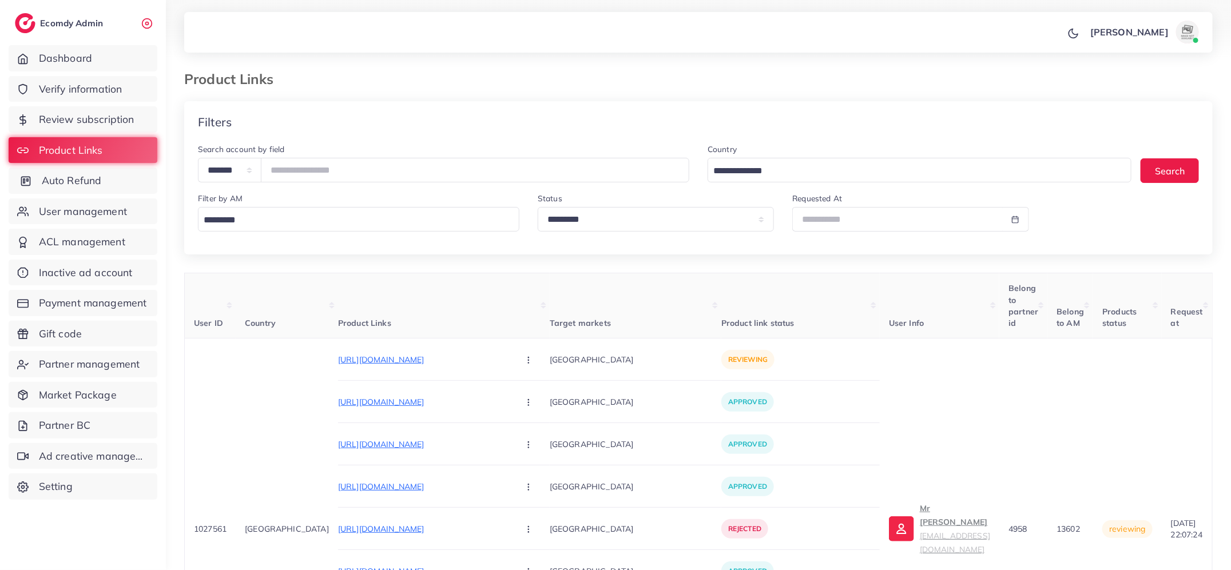
click at [93, 184] on span "Auto Refund" at bounding box center [72, 180] width 60 height 15
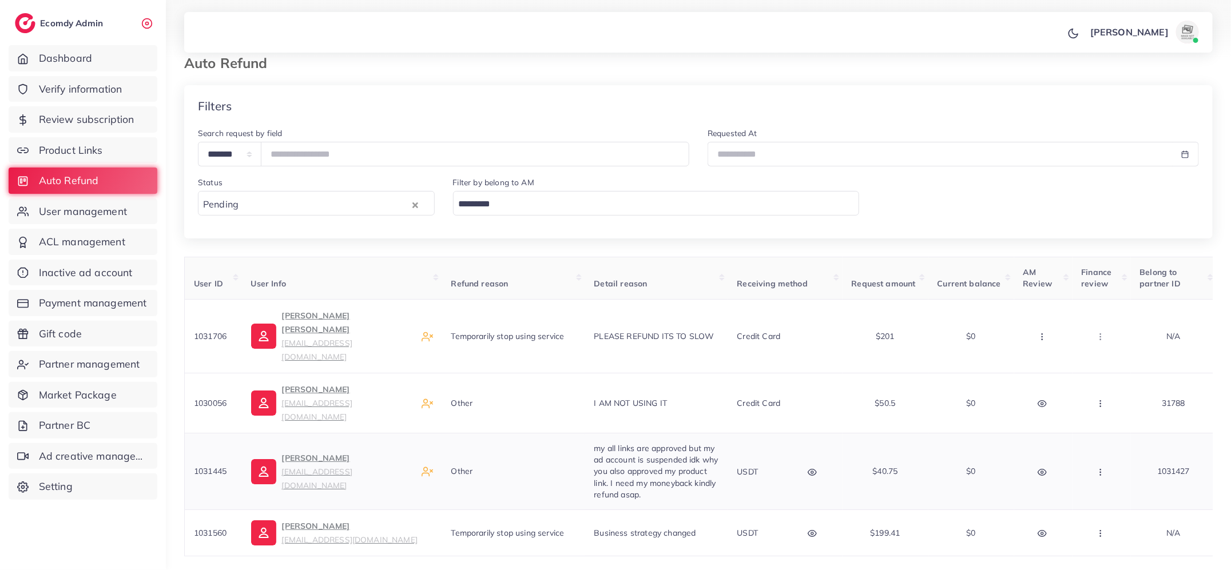
scroll to position [22, 0]
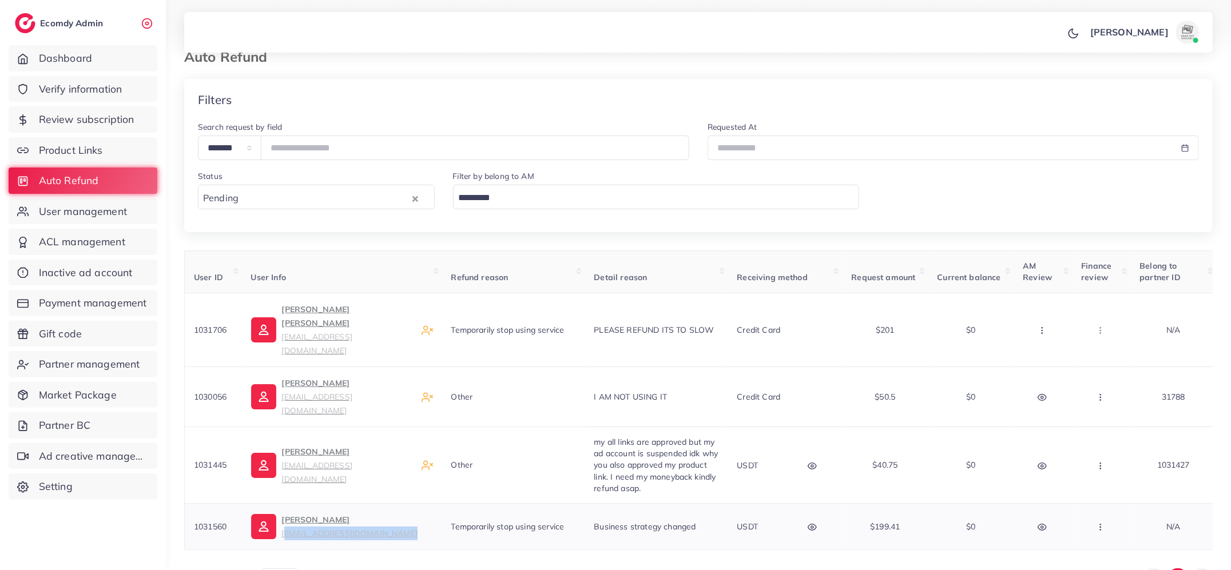
copy small "[EMAIL_ADDRESS][DOMAIN_NAME]"
drag, startPoint x: 407, startPoint y: 495, endPoint x: 284, endPoint y: 497, distance: 123.0
click at [283, 513] on div "[PERSON_NAME] [EMAIL_ADDRESS][DOMAIN_NAME]" at bounding box center [342, 526] width 182 height 27
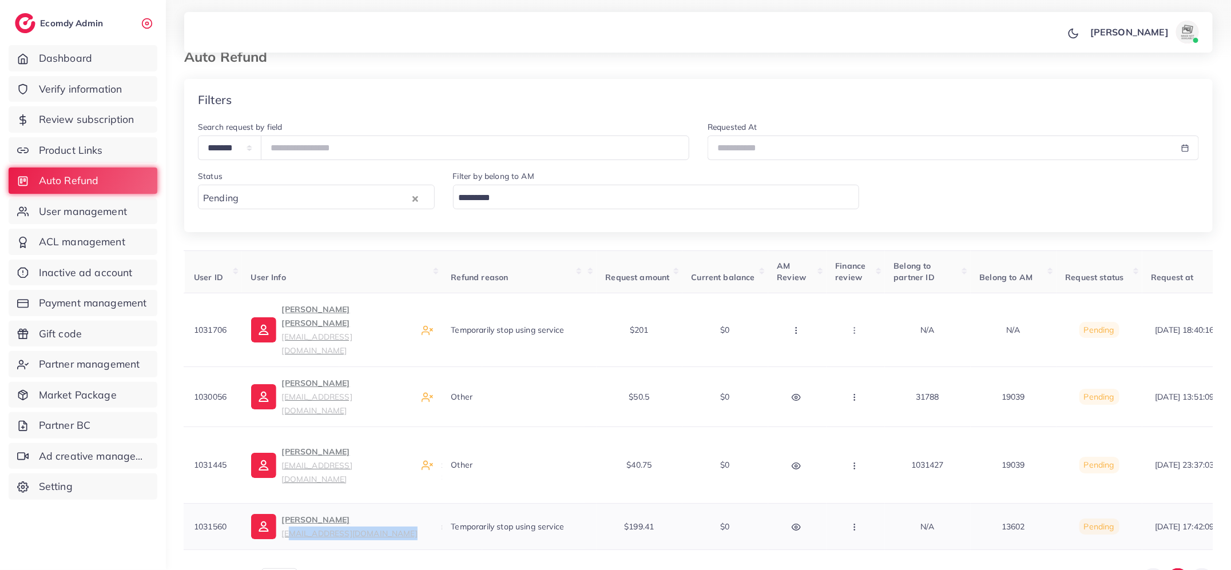
scroll to position [0, 255]
click at [842, 523] on icon "button" at bounding box center [846, 527] width 9 height 9
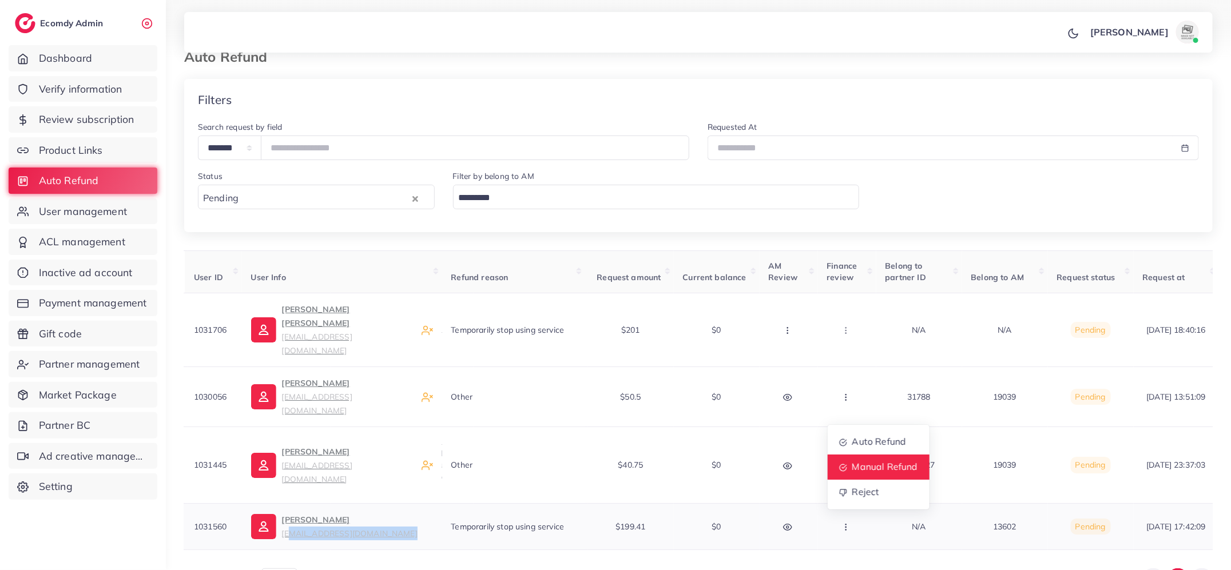
click at [855, 461] on span "Manual Refund" at bounding box center [885, 466] width 66 height 11
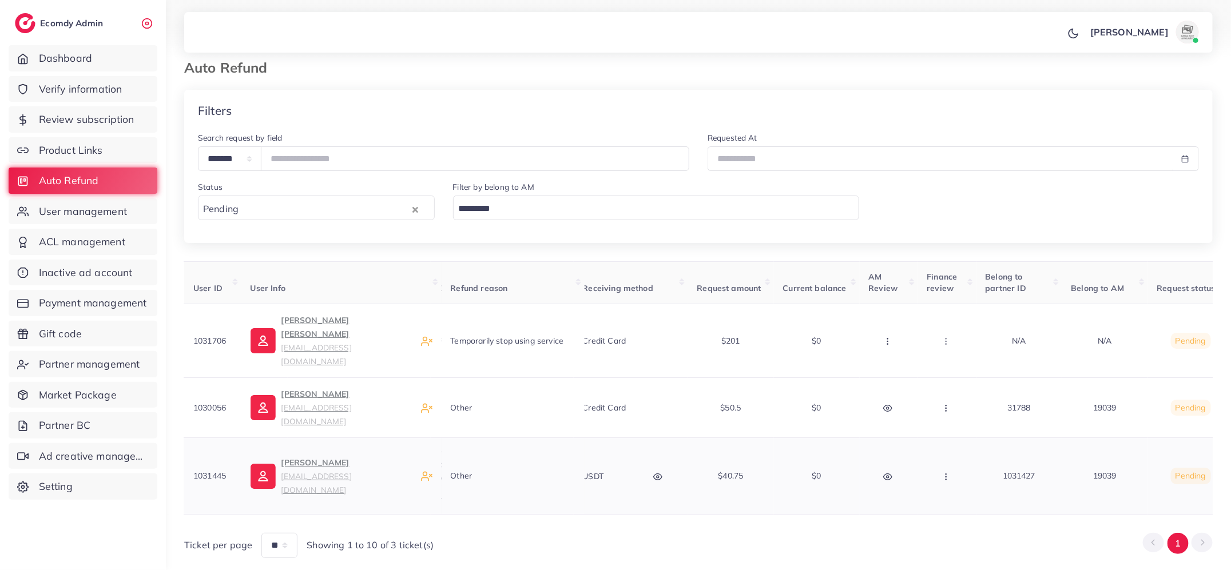
scroll to position [0, 155]
copy small "[EMAIL_ADDRESS][DOMAIN_NAME]"
drag, startPoint x: 378, startPoint y: 451, endPoint x: 279, endPoint y: 447, distance: 98.5
click at [279, 447] on td "[PERSON_NAME] [EMAIL_ADDRESS][DOMAIN_NAME]" at bounding box center [341, 476] width 200 height 77
click at [936, 463] on button "button" at bounding box center [947, 476] width 40 height 26
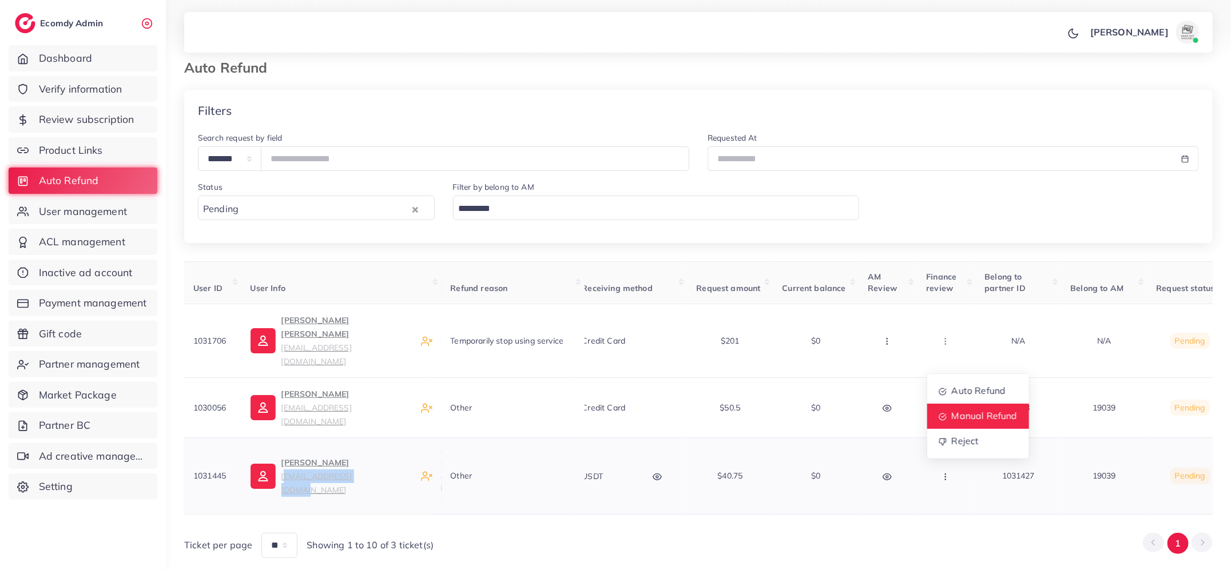
click at [949, 404] on link "Manual Refund" at bounding box center [978, 416] width 102 height 25
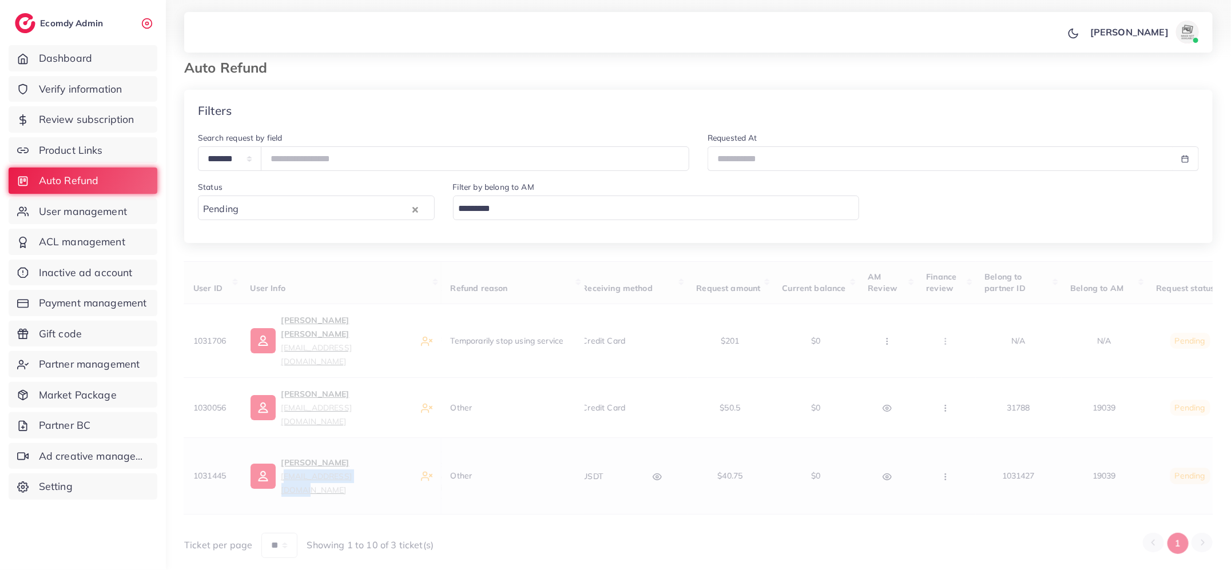
scroll to position [0, 0]
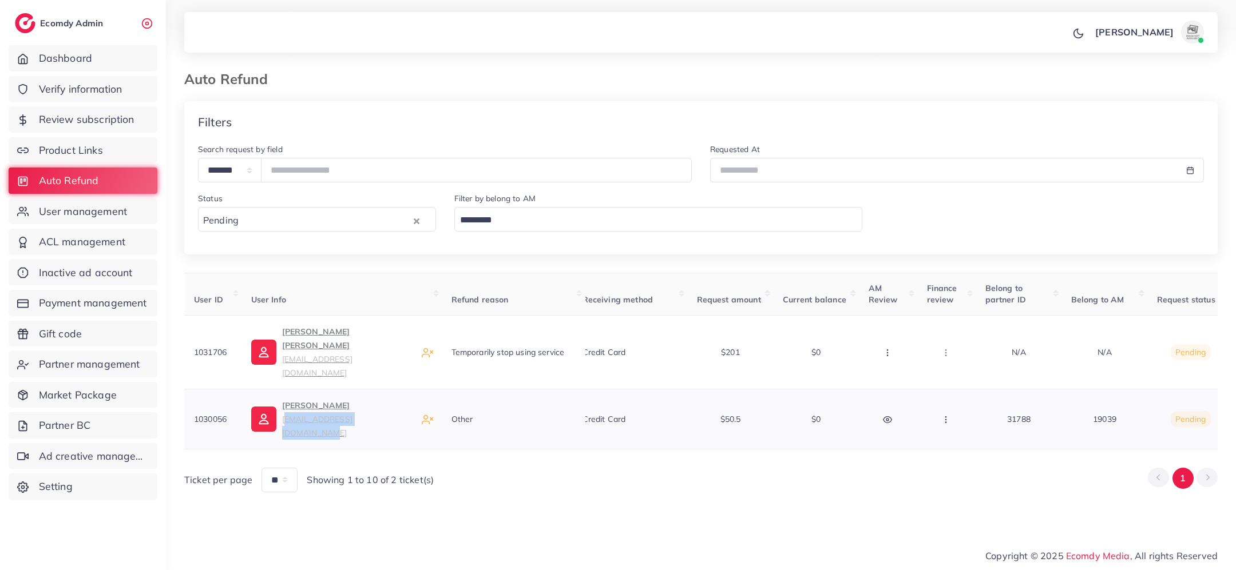
copy small "[EMAIL_ADDRESS][DOMAIN_NAME]"
drag, startPoint x: 399, startPoint y: 427, endPoint x: 280, endPoint y: 423, distance: 119.1
click at [280, 423] on td "[PERSON_NAME] [EMAIL_ADDRESS][DOMAIN_NAME]" at bounding box center [341, 419] width 200 height 60
click at [938, 409] on button "button" at bounding box center [947, 419] width 40 height 26
click at [955, 354] on span "Manual Refund" at bounding box center [984, 359] width 66 height 11
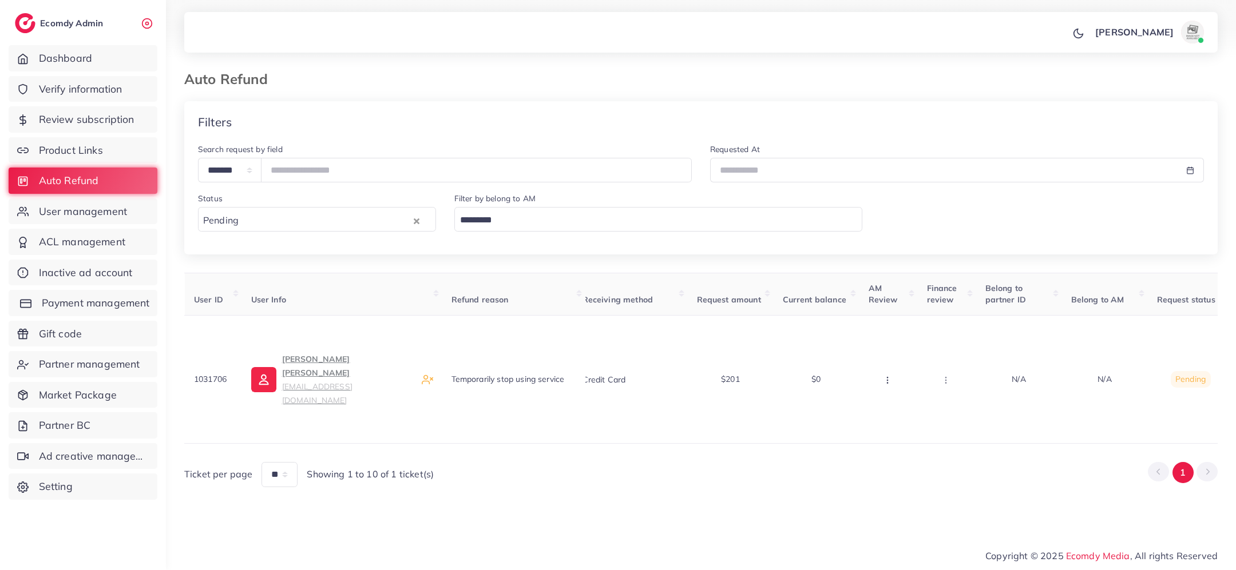
click at [109, 296] on span "Payment management" at bounding box center [96, 303] width 108 height 15
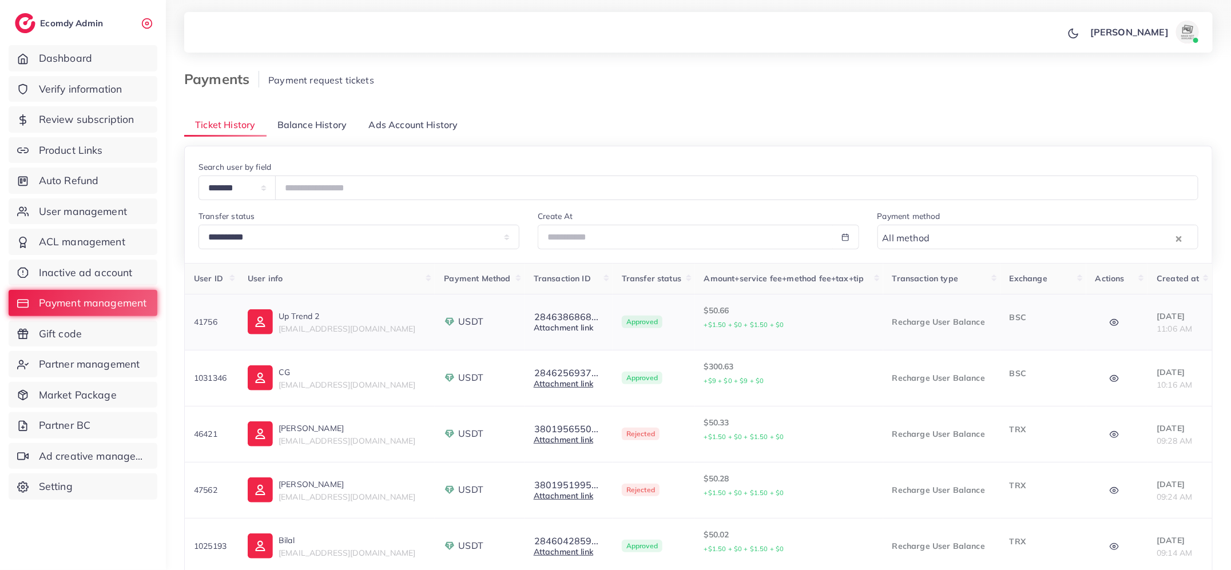
click at [580, 332] on link "Attachment link" at bounding box center [563, 328] width 59 height 10
